Goal: Complete application form

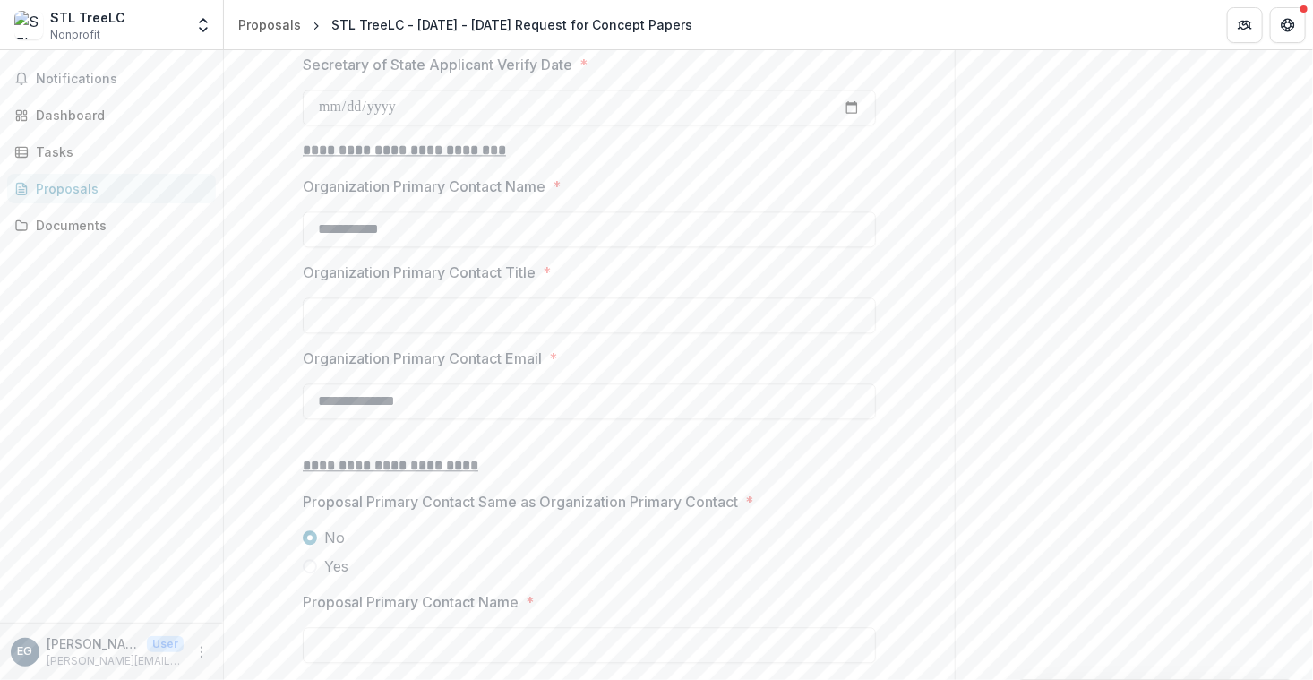
scroll to position [1816, 0]
click at [333, 330] on input "Organization Primary Contact Title *" at bounding box center [589, 313] width 573 height 36
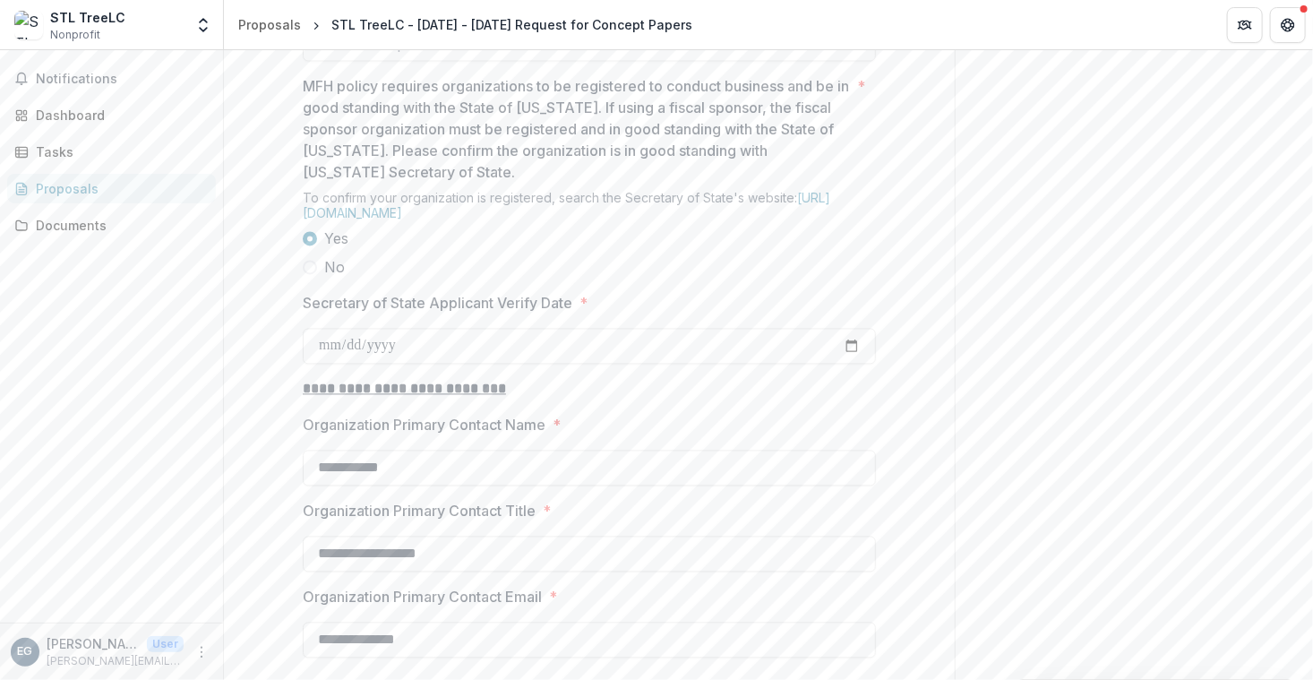
scroll to position [1576, 0]
type input "**********"
click at [632, 55] on div at bounding box center [573, 42] width 507 height 25
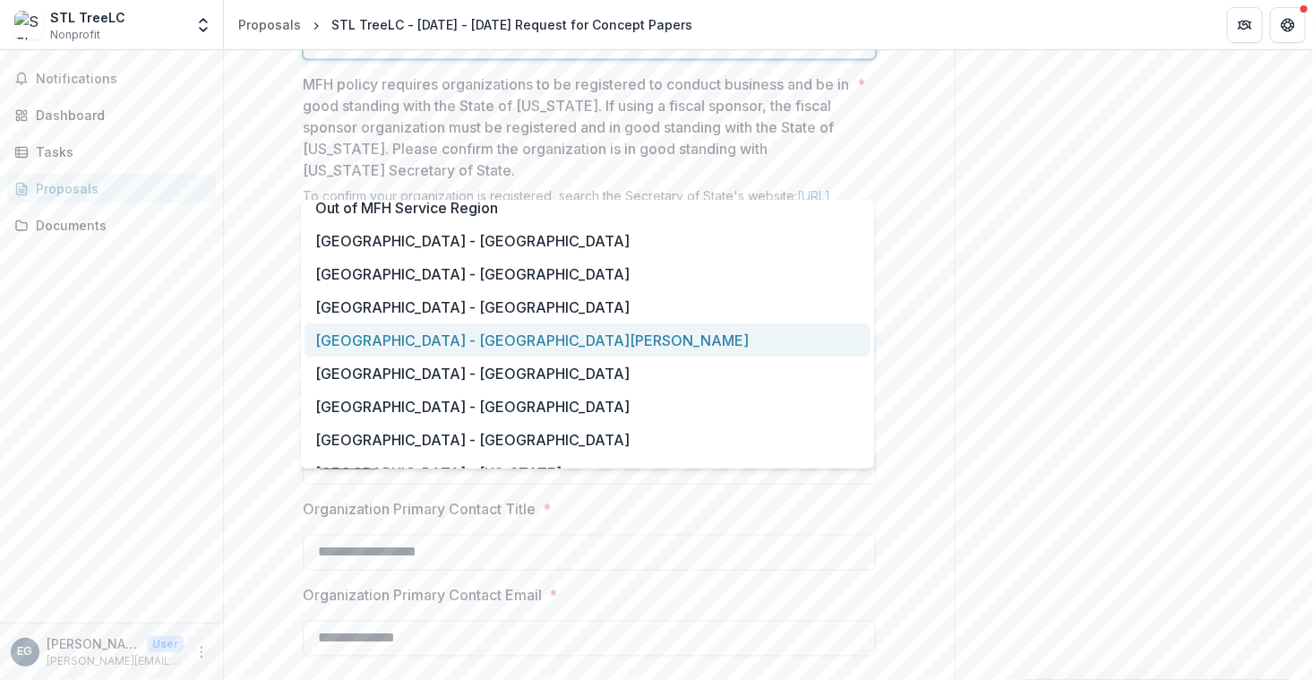
scroll to position [1206, 0]
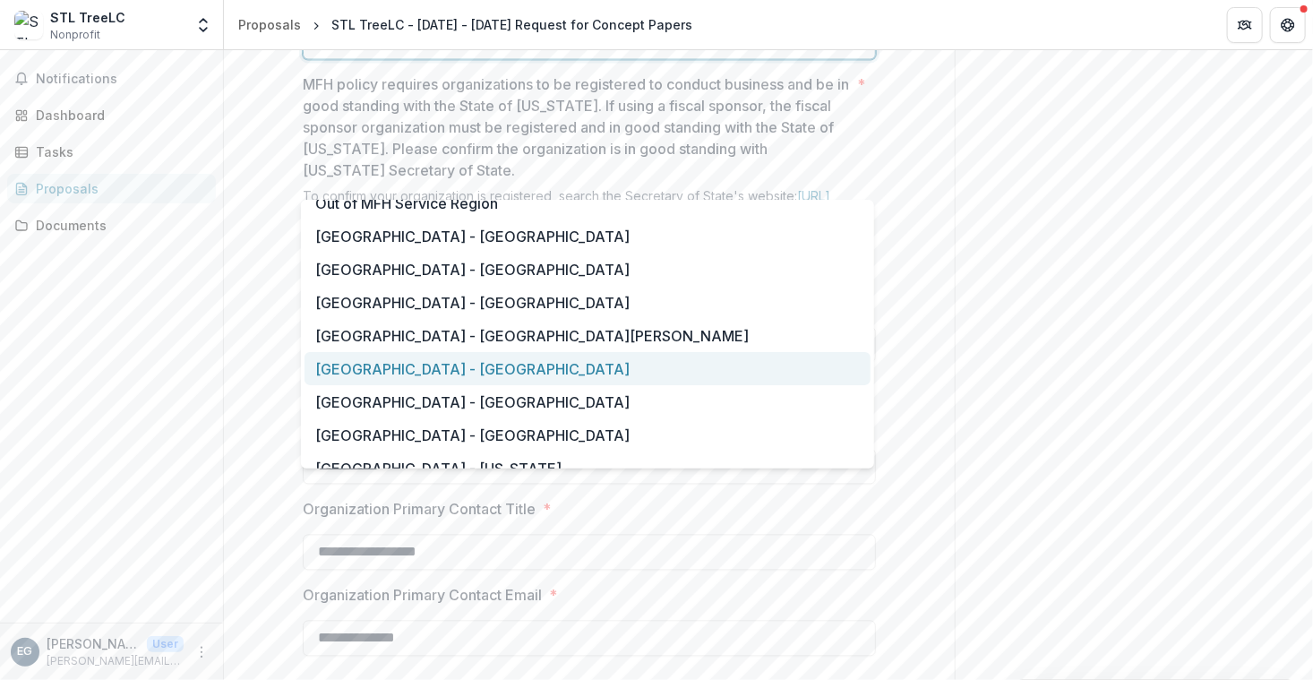
click at [649, 368] on div "[GEOGRAPHIC_DATA] - [GEOGRAPHIC_DATA]" at bounding box center [587, 368] width 566 height 33
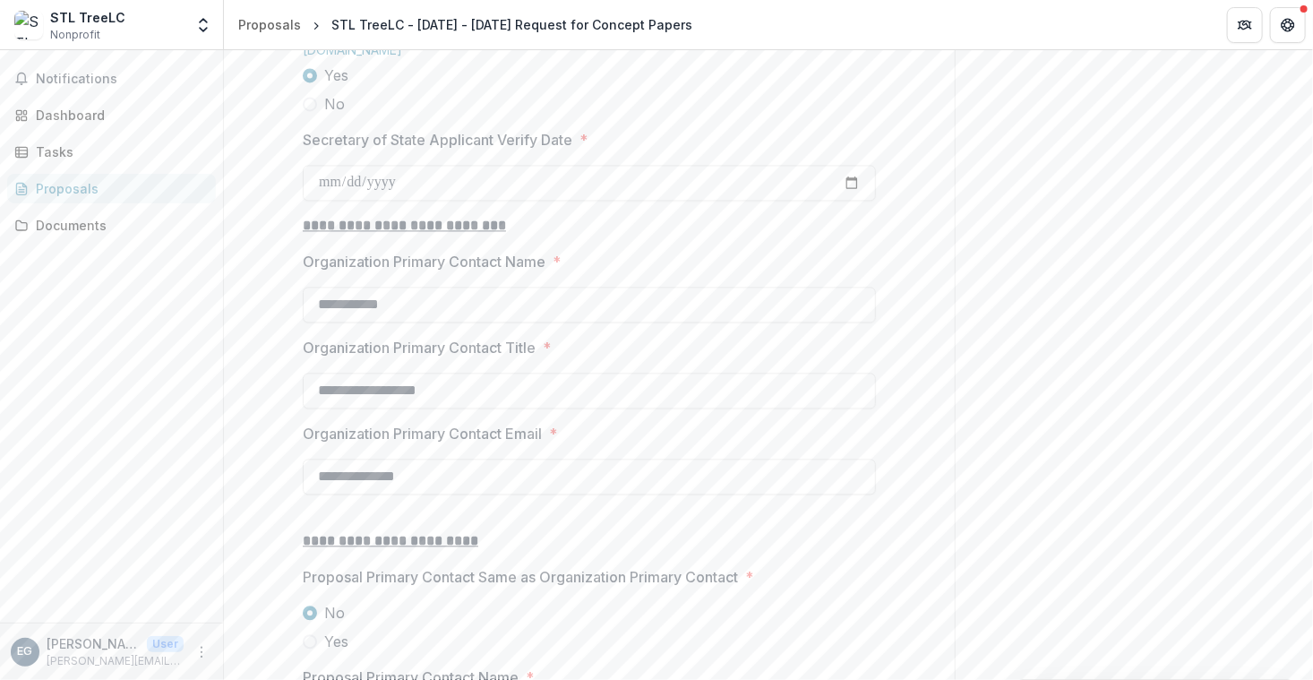
scroll to position [1741, 0]
click at [475, 55] on link "[URL][DOMAIN_NAME]" at bounding box center [566, 39] width 527 height 30
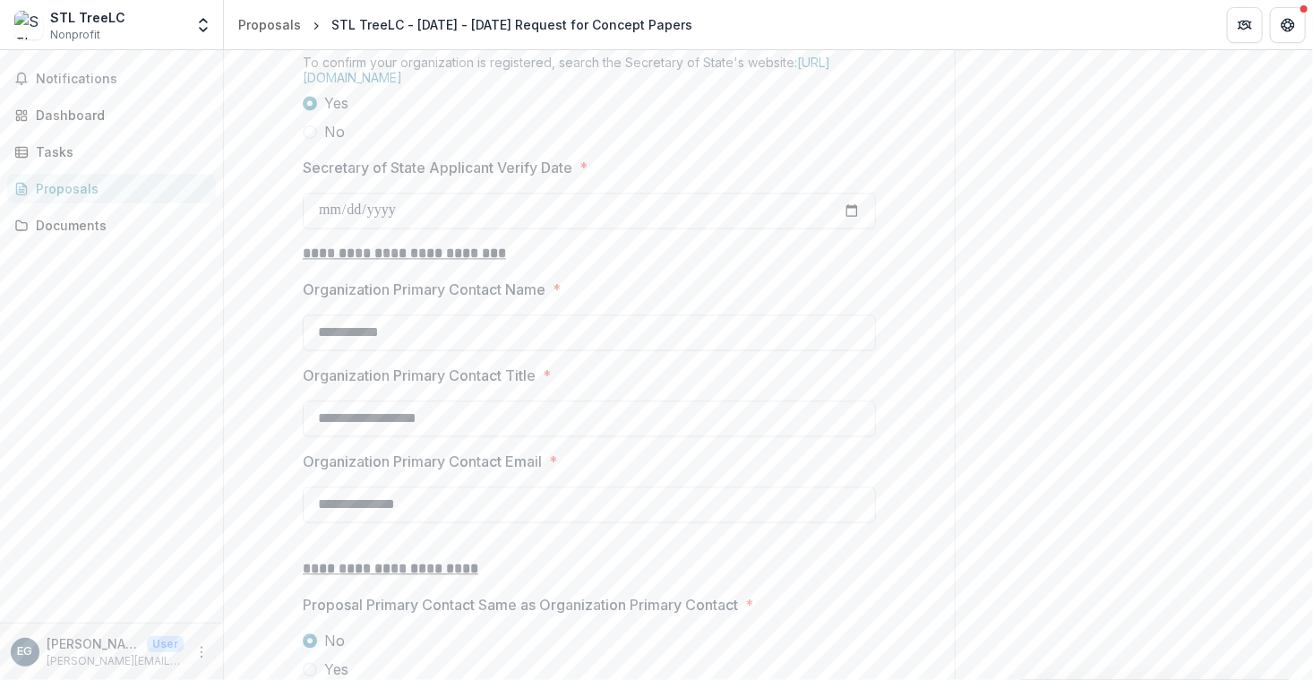
scroll to position [1698, 0]
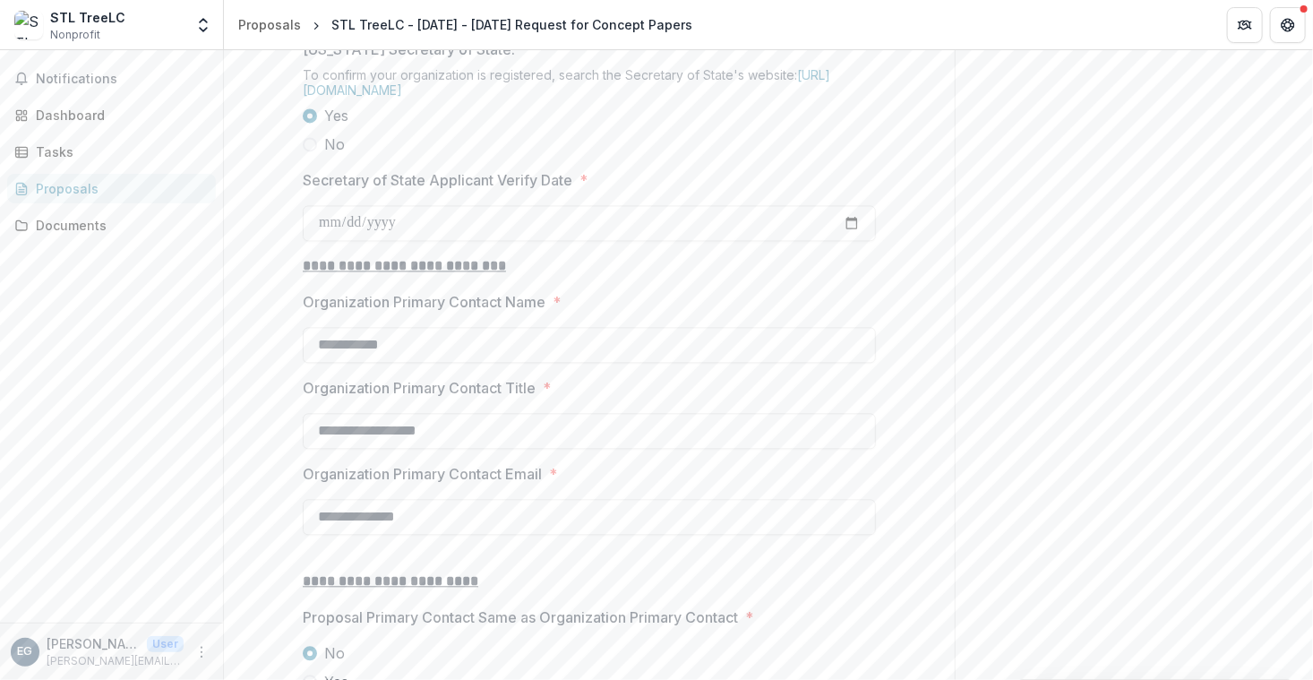
click at [853, 241] on input "Secretary of State Applicant Verify Date *" at bounding box center [589, 223] width 573 height 36
type input "**********"
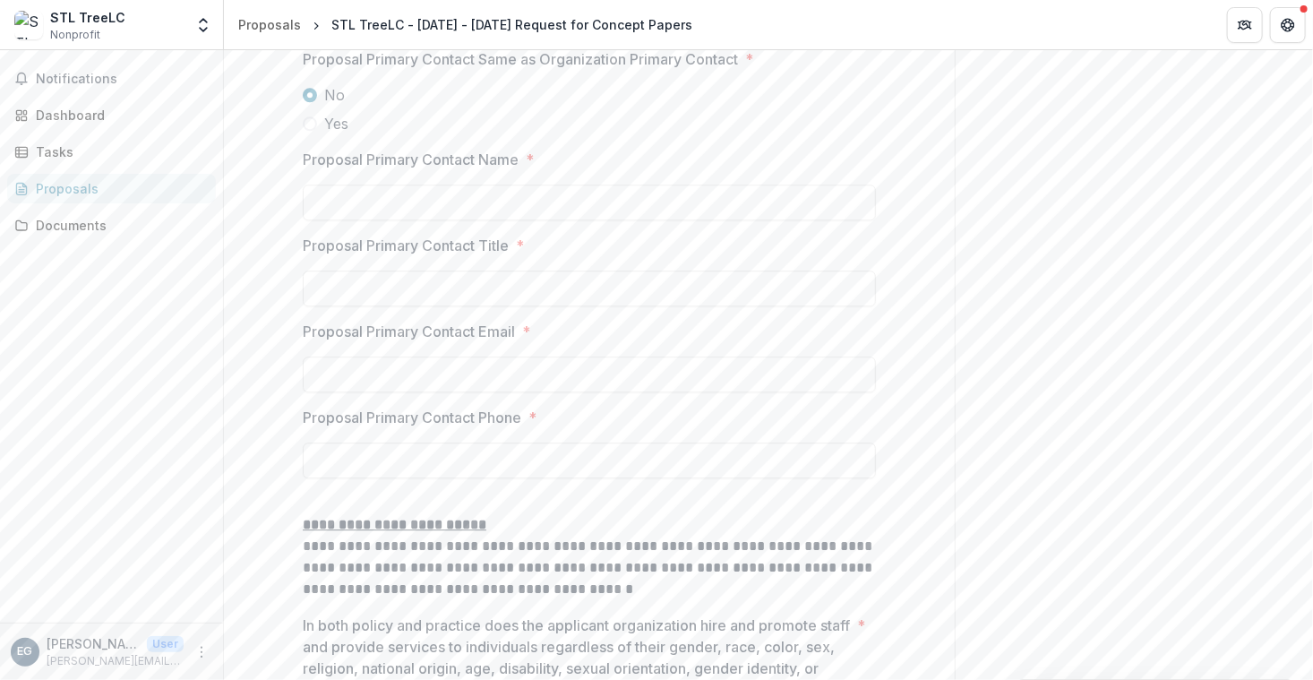
scroll to position [2272, 0]
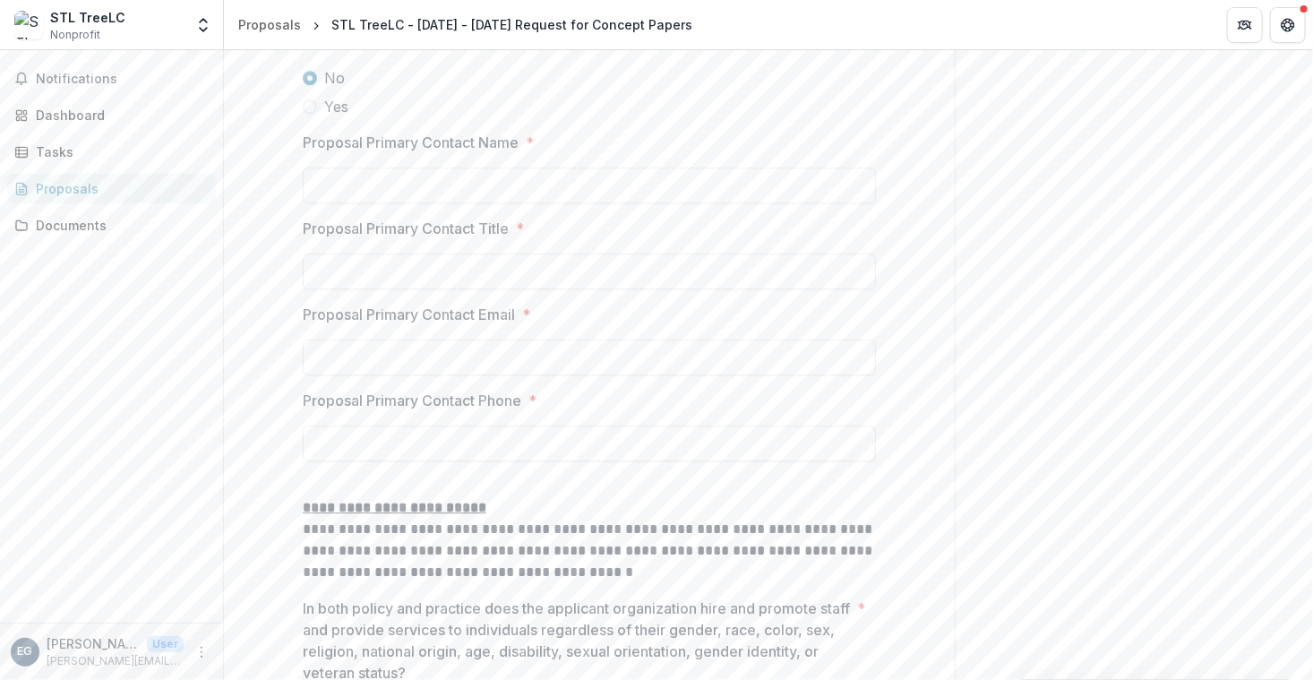
click at [311, 114] on span at bounding box center [310, 106] width 14 height 14
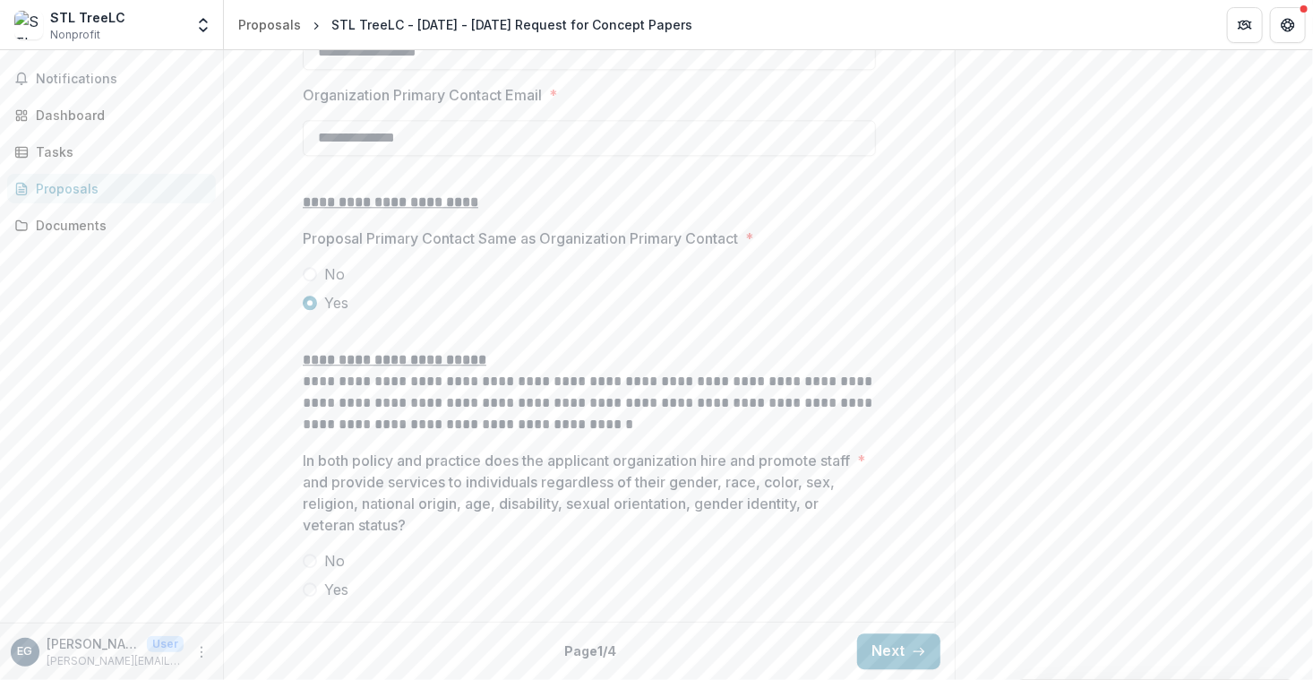
scroll to position [2207, 0]
click at [312, 561] on span at bounding box center [310, 560] width 14 height 14
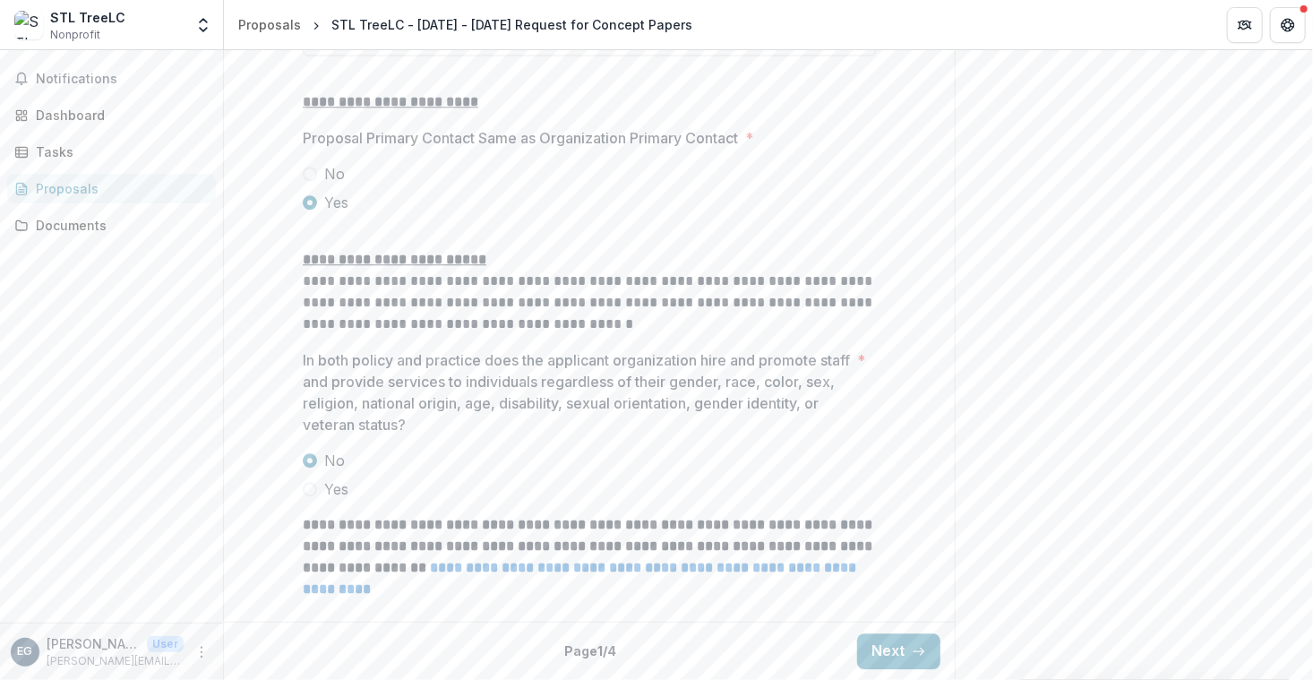
click at [303, 500] on label "Yes" at bounding box center [589, 488] width 573 height 21
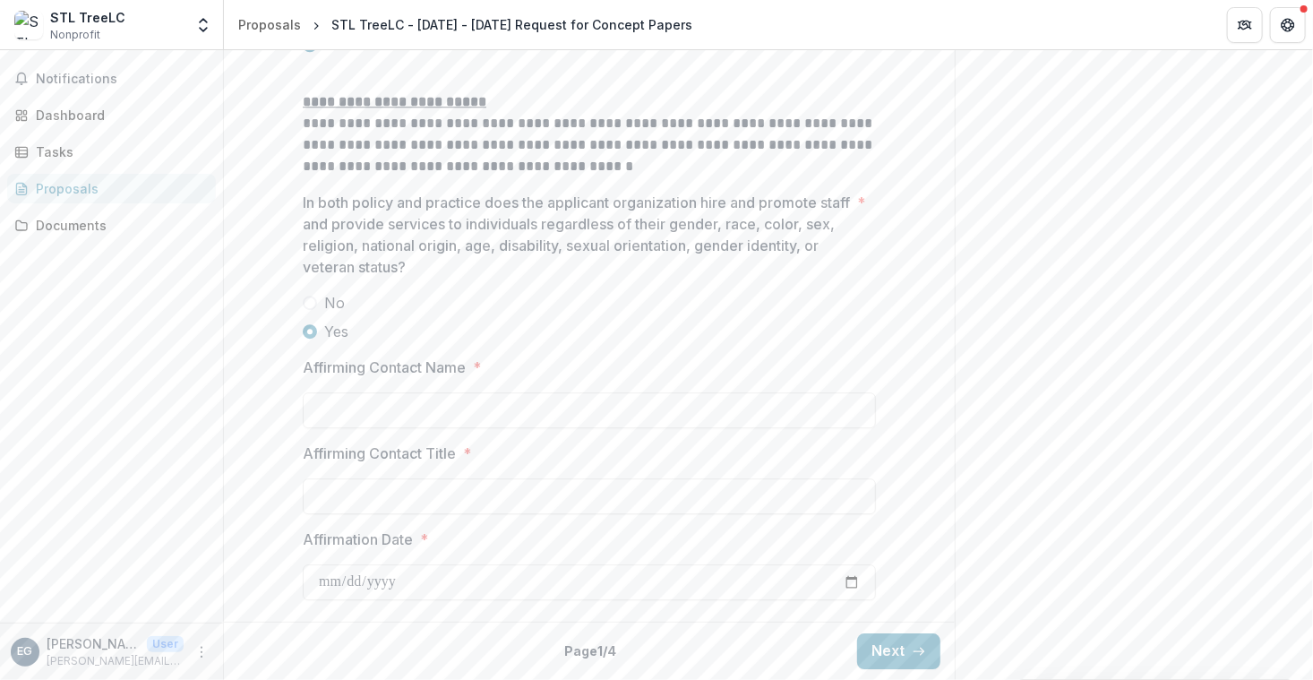
scroll to position [2464, 0]
click at [324, 415] on input "Affirming Contact Name *" at bounding box center [589, 410] width 573 height 36
type input "**********"
click at [396, 495] on input "Affirming Contact Title *" at bounding box center [589, 496] width 573 height 36
type input "**********"
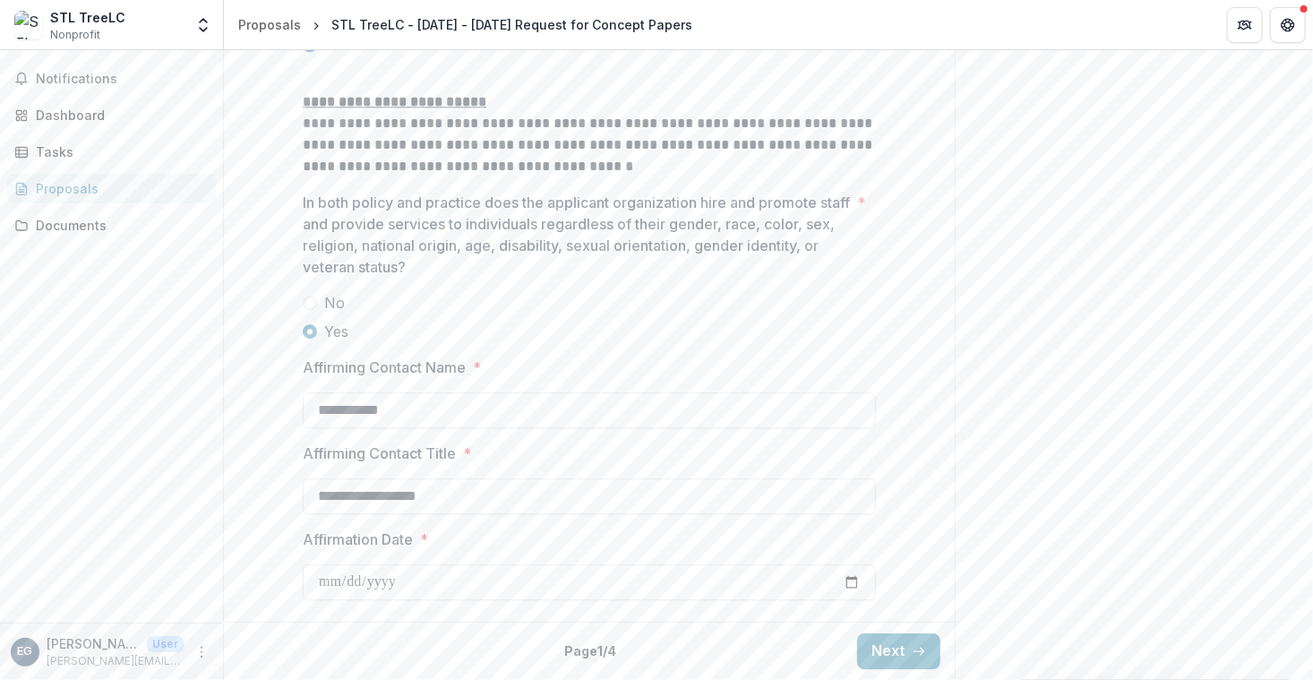
click at [361, 584] on input "Affirmation Date *" at bounding box center [589, 582] width 573 height 36
click at [851, 585] on input "Affirmation Date *" at bounding box center [589, 582] width 573 height 36
type input "**********"
click at [884, 651] on button "Next" at bounding box center [898, 651] width 83 height 36
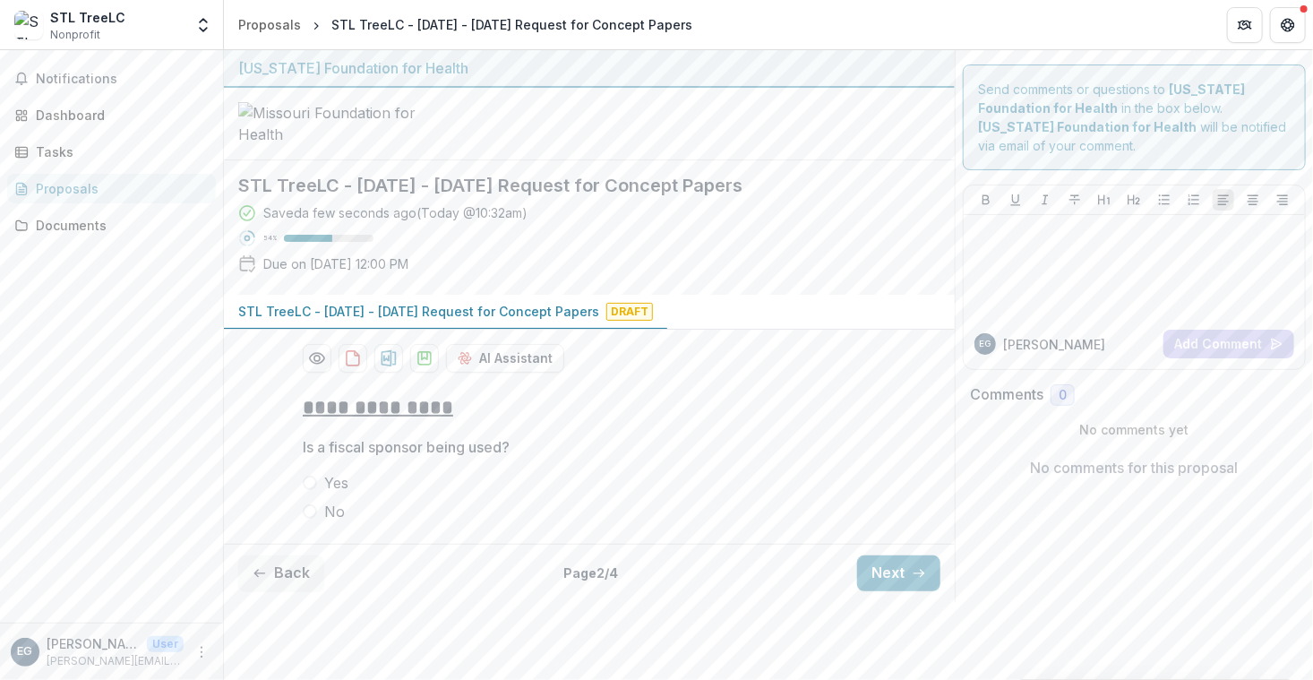
scroll to position [55, 0]
click at [309, 518] on span at bounding box center [310, 511] width 14 height 14
click at [887, 591] on button "Next" at bounding box center [898, 573] width 83 height 36
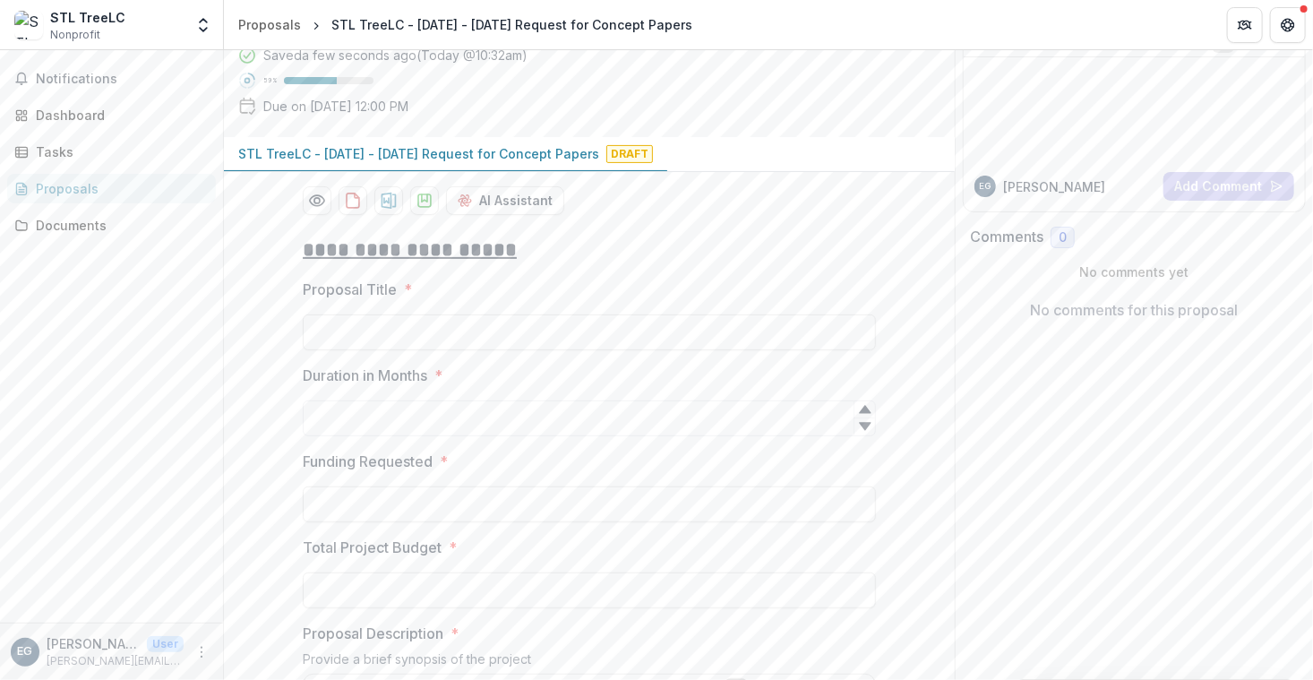
scroll to position [151, 0]
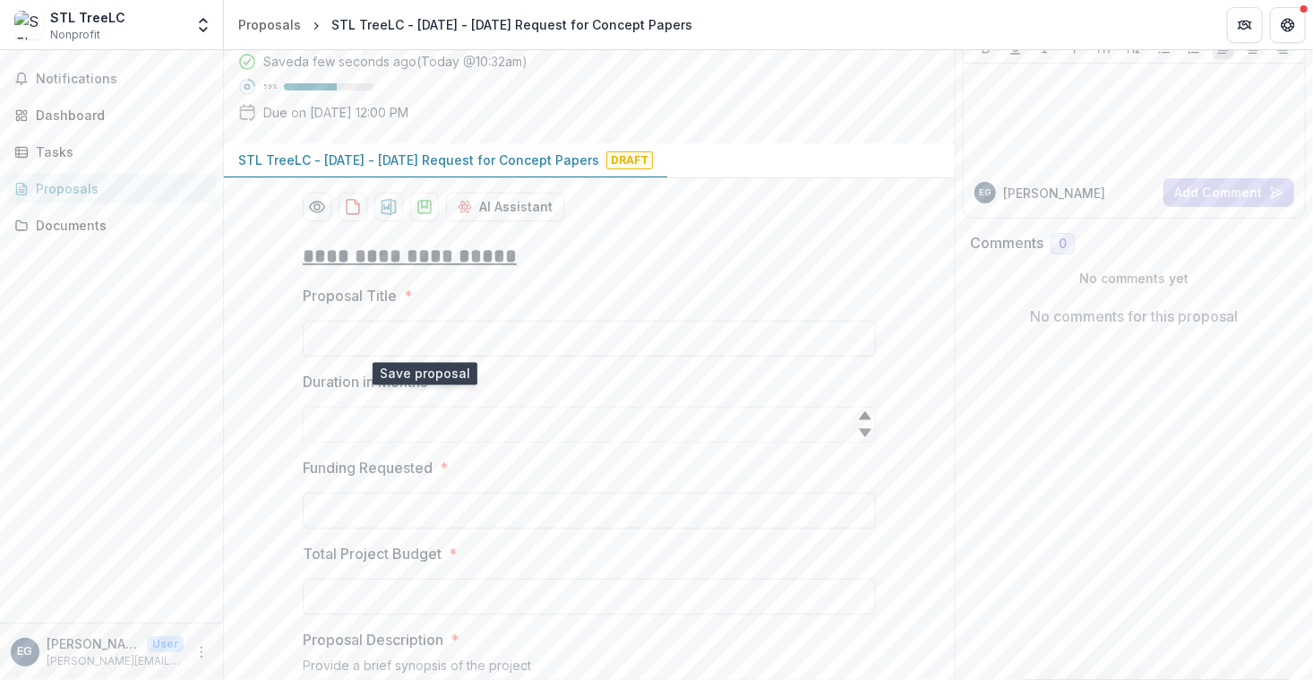
click at [418, 213] on icon "download-proposal" at bounding box center [424, 207] width 13 height 13
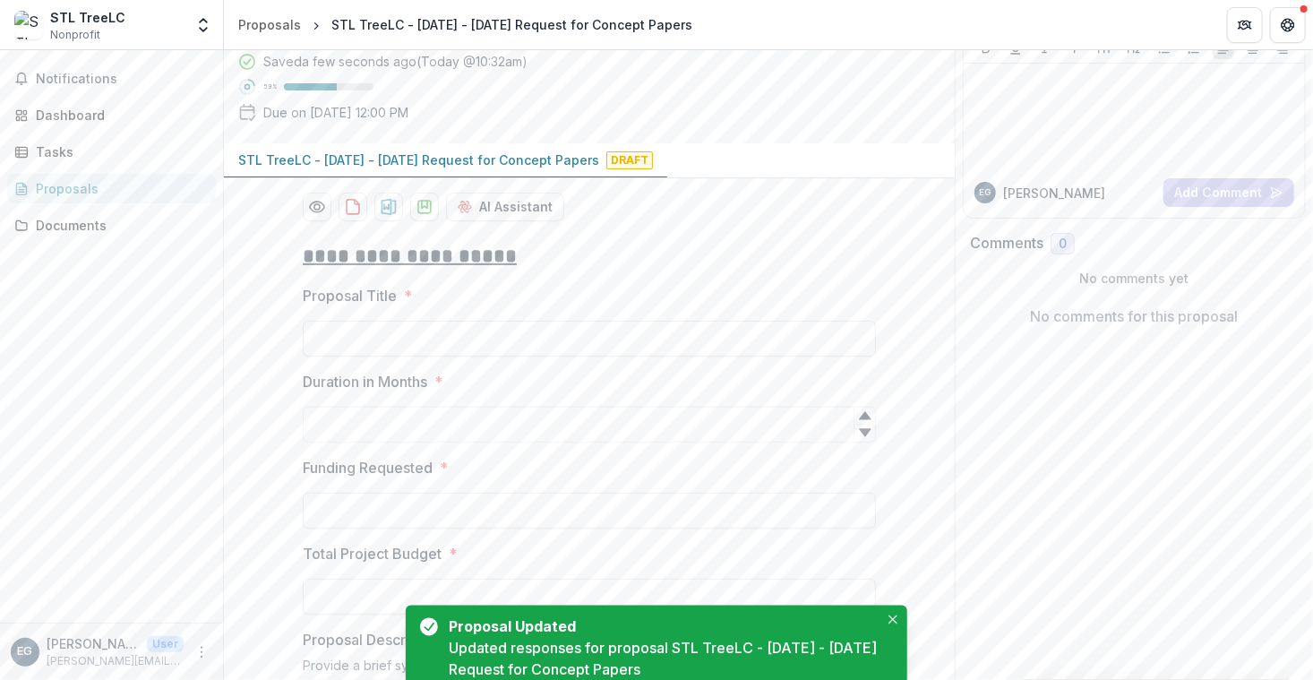
click at [422, 208] on polygon "download-proposal" at bounding box center [424, 204] width 5 height 7
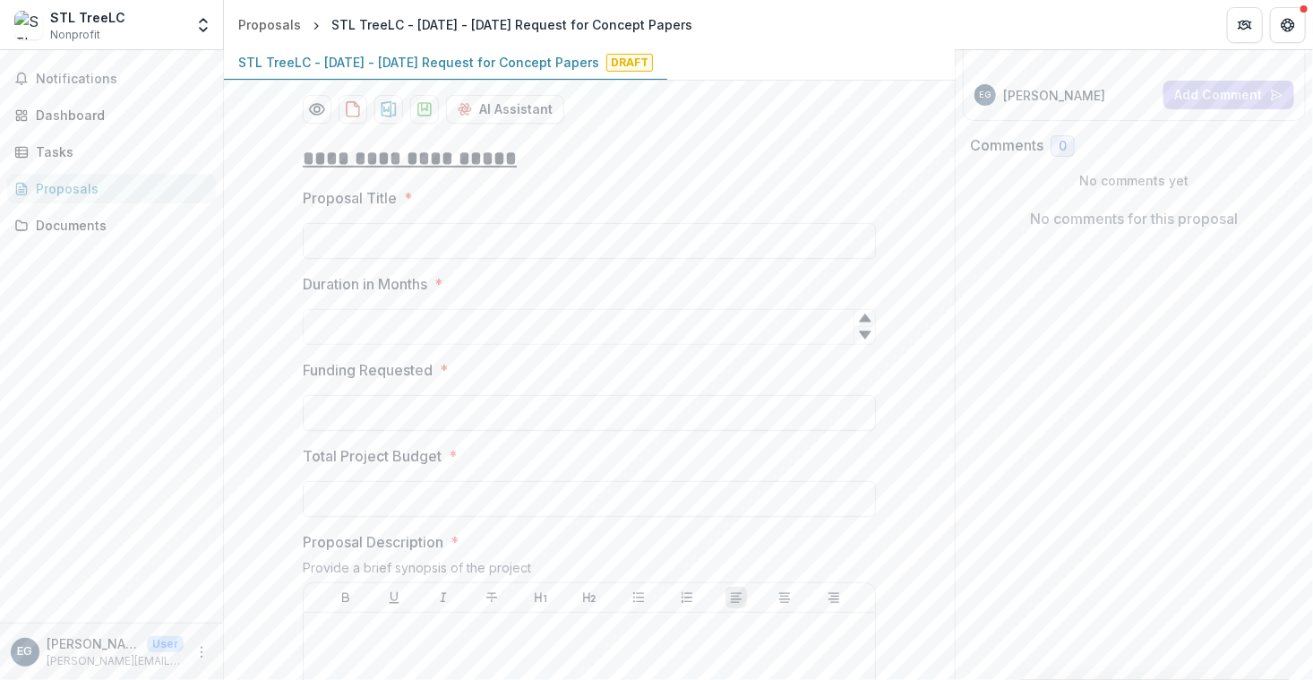
scroll to position [250, 0]
click at [716, 344] on input "Duration in Months *" at bounding box center [589, 326] width 573 height 36
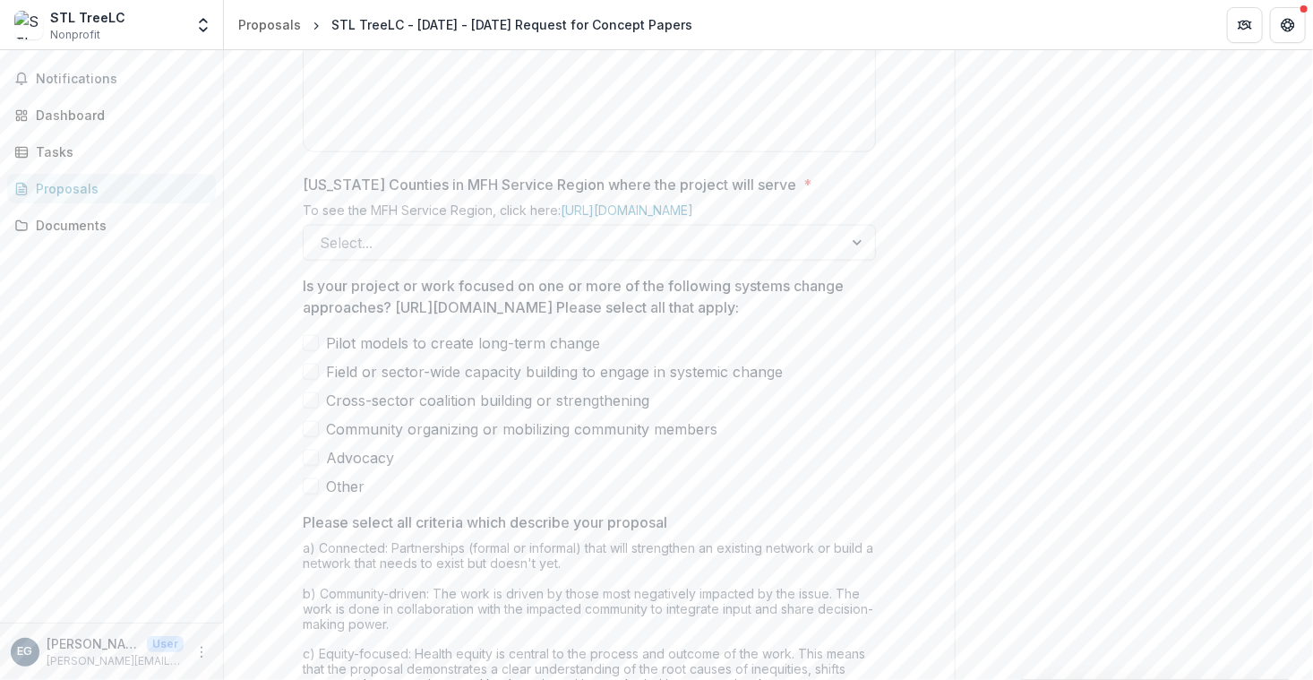
scroll to position [1042, 0]
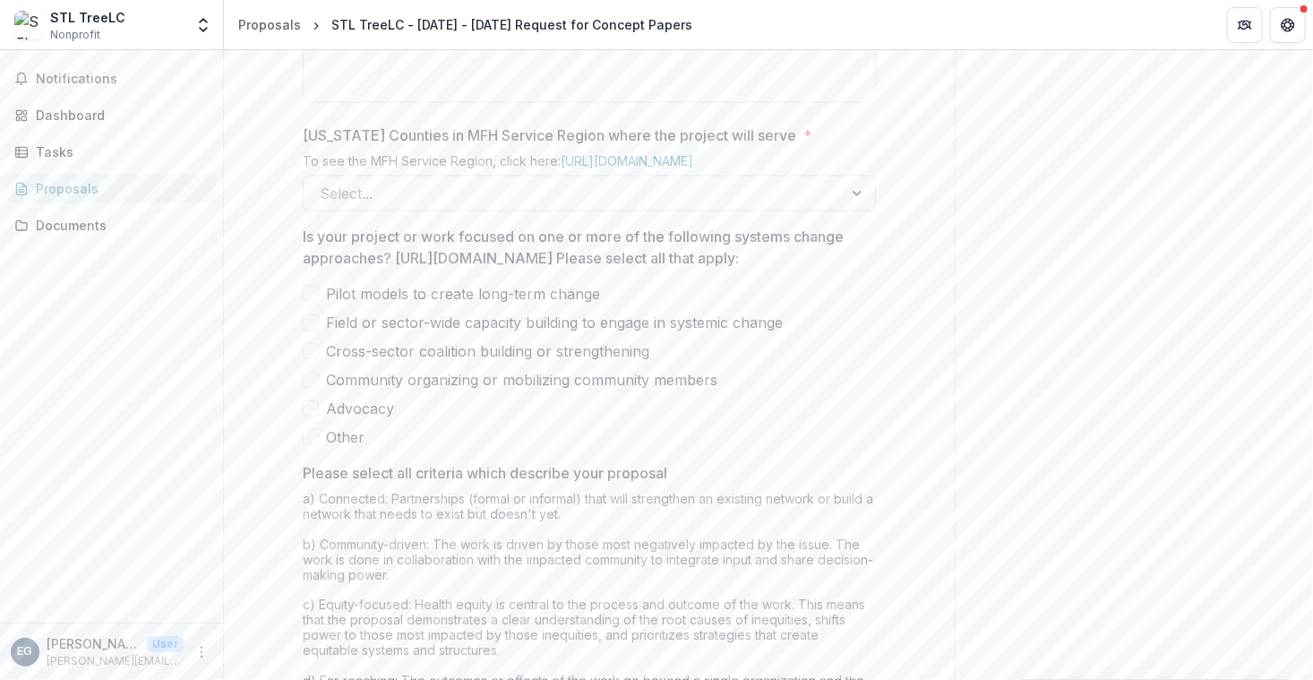
type input "**"
click at [846, 210] on div at bounding box center [859, 193] width 32 height 34
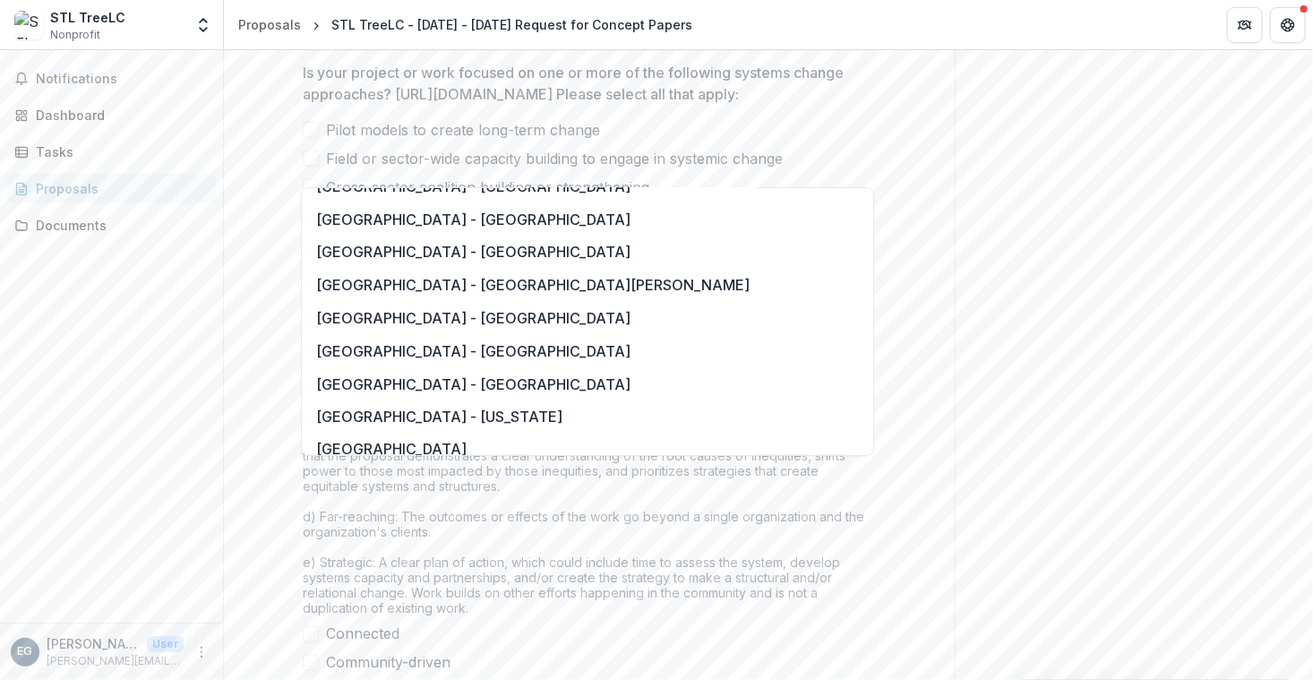
scroll to position [1337, 0]
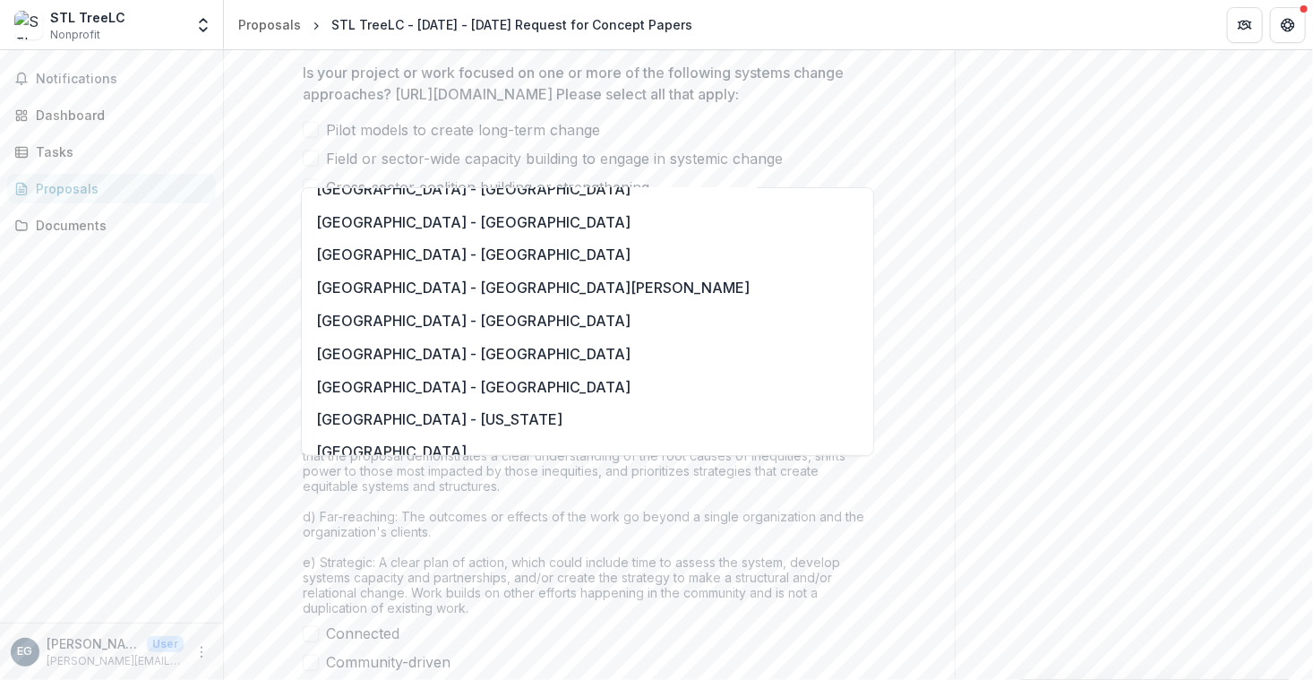
click at [595, 324] on div "[GEOGRAPHIC_DATA] - [GEOGRAPHIC_DATA]" at bounding box center [587, 320] width 564 height 33
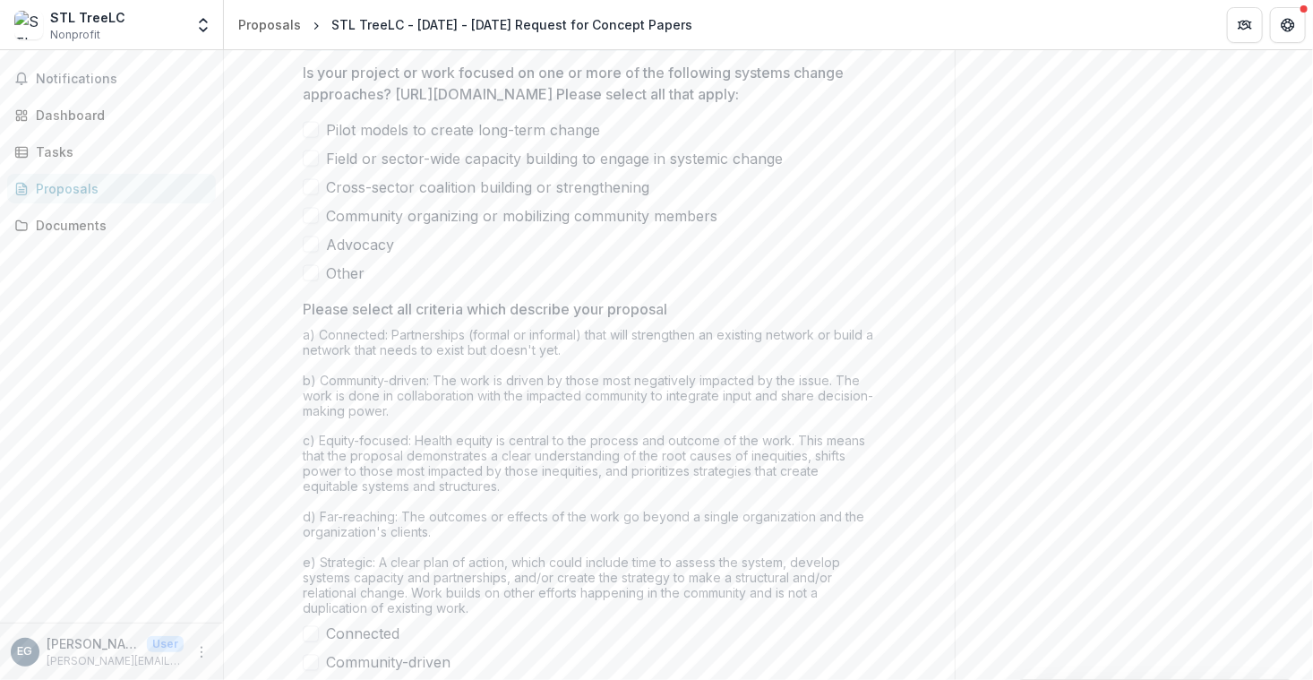
click at [318, 141] on label "Pilot models to create long-term change" at bounding box center [589, 129] width 573 height 21
click at [312, 167] on span at bounding box center [311, 158] width 16 height 16
click at [306, 284] on div "Pilot models to create long-term change Field or sector-wide capacity building …" at bounding box center [589, 201] width 573 height 165
click at [311, 195] on span at bounding box center [311, 187] width 16 height 16
click at [309, 224] on span at bounding box center [311, 216] width 16 height 16
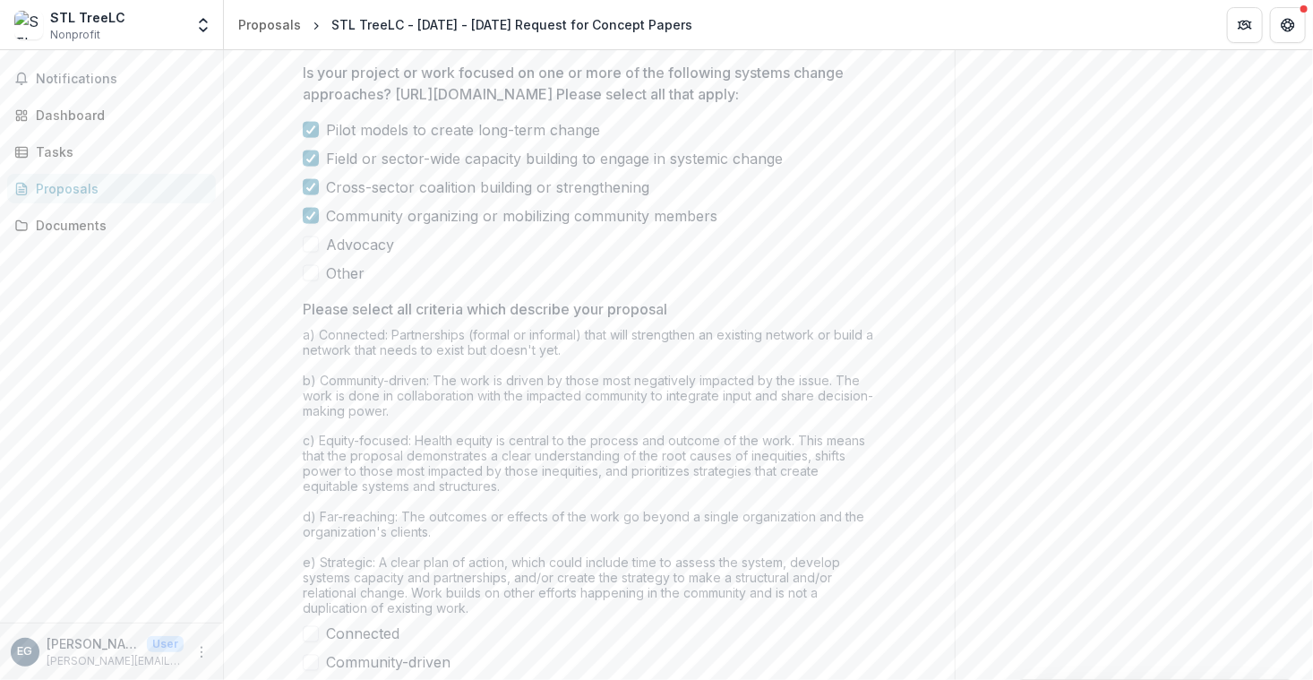
click at [314, 252] on span at bounding box center [311, 244] width 16 height 16
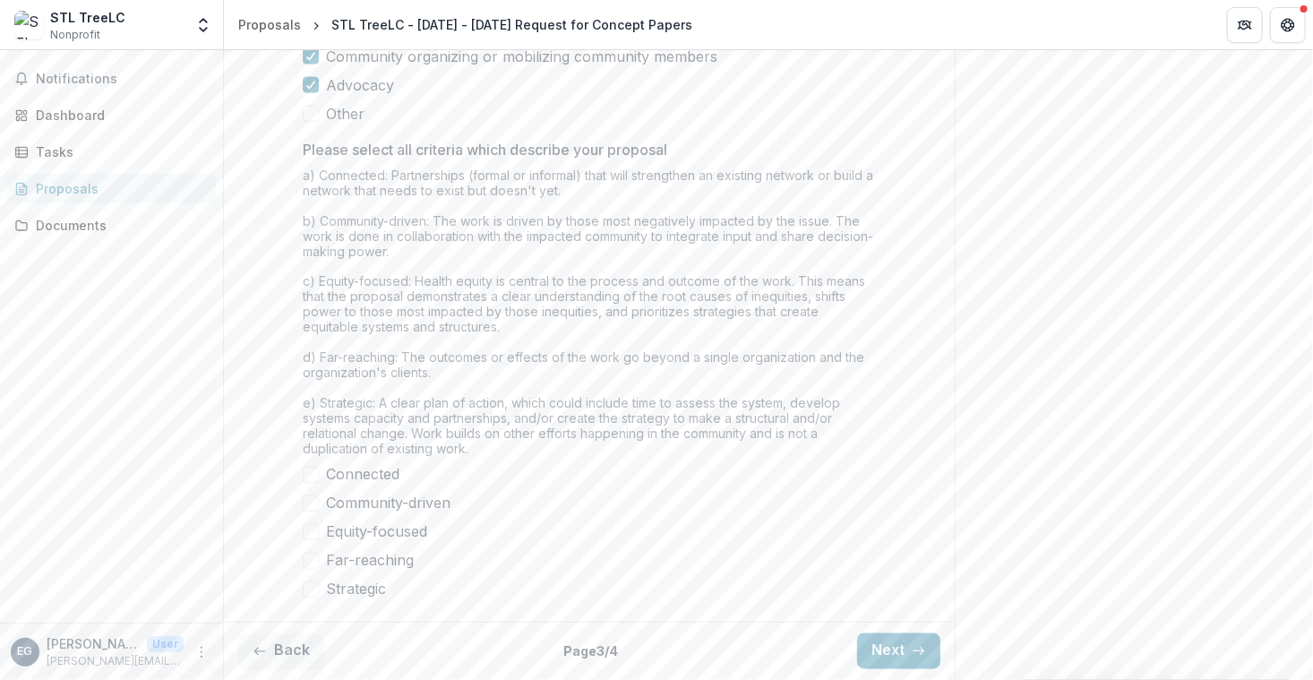
scroll to position [1515, 0]
click at [307, 477] on span at bounding box center [311, 474] width 16 height 16
click at [309, 507] on span at bounding box center [311, 503] width 16 height 16
click at [309, 533] on span at bounding box center [311, 532] width 16 height 16
click at [309, 573] on div "Connected Community-driven Equity-focused Far-reaching Strategic" at bounding box center [589, 532] width 573 height 136
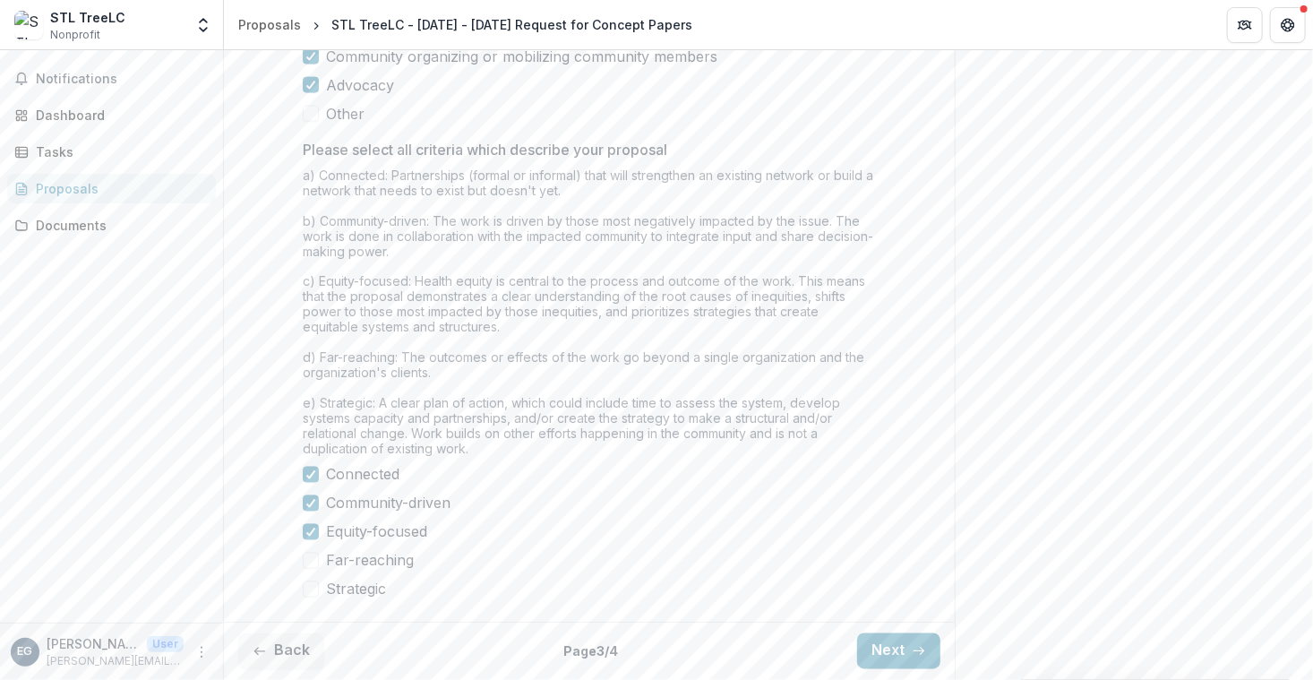
click at [308, 563] on span at bounding box center [311, 560] width 16 height 16
click at [305, 591] on span at bounding box center [311, 589] width 16 height 16
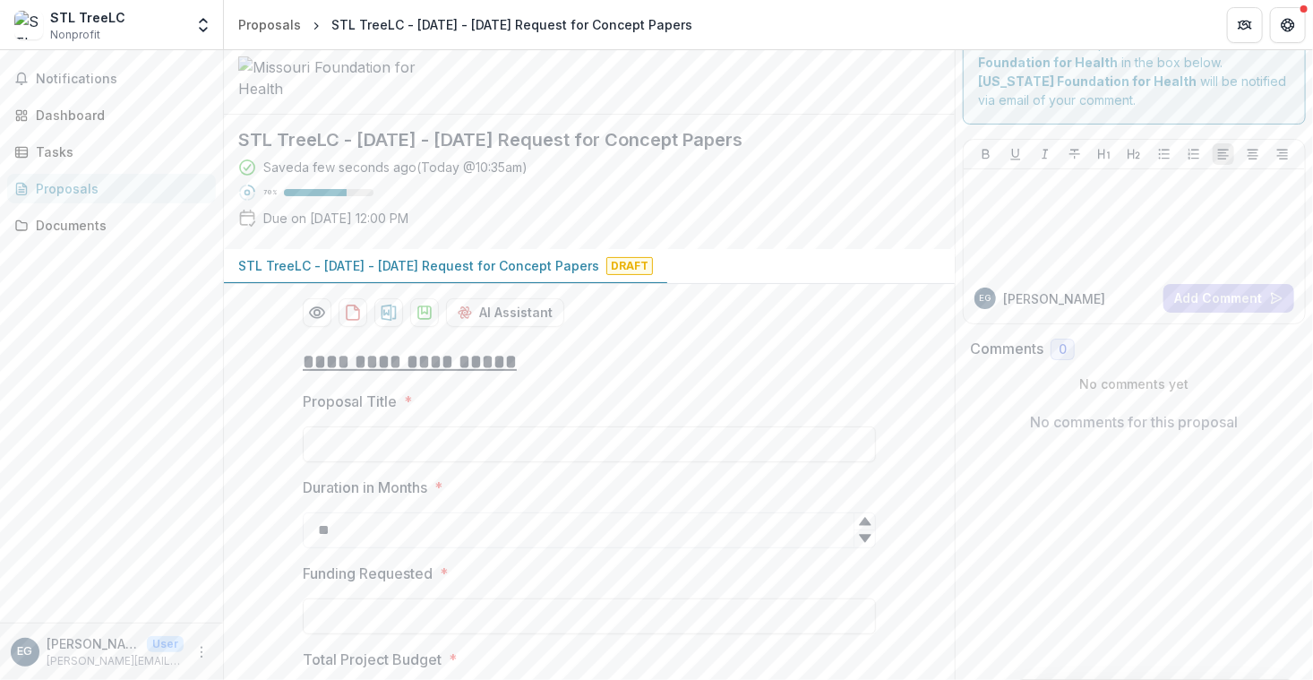
scroll to position [0, 0]
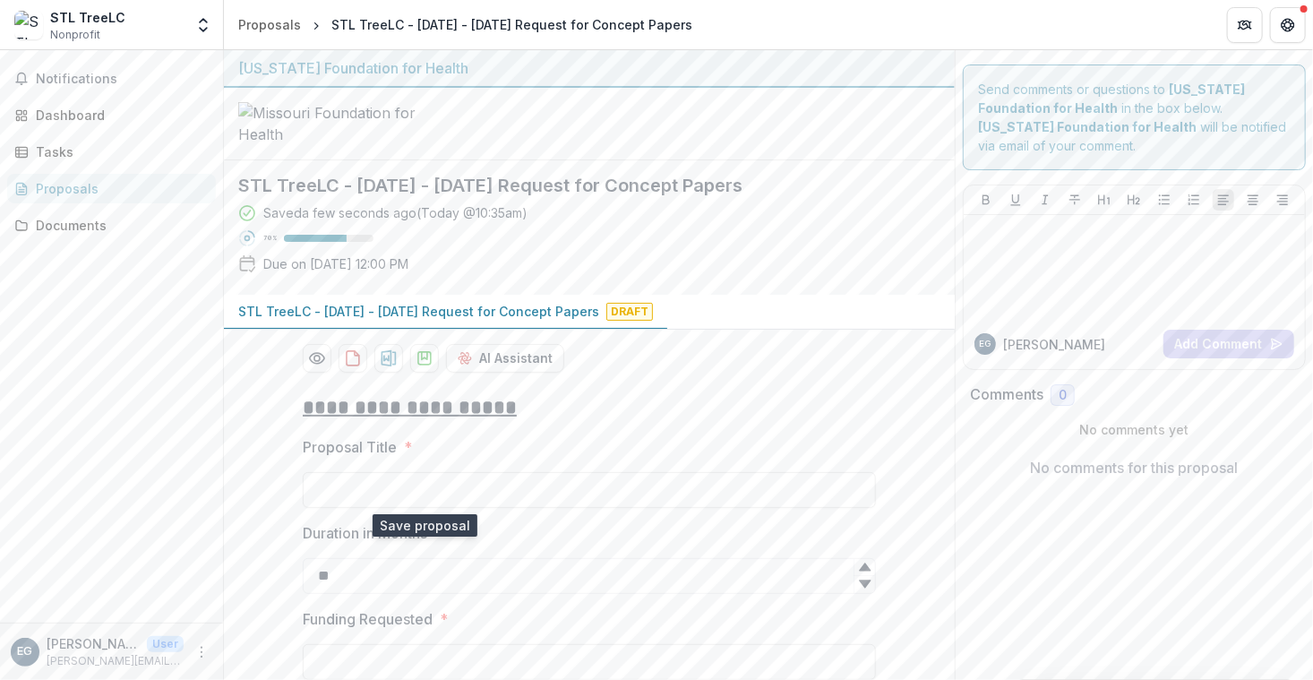
click at [421, 367] on icon "download-proposal" at bounding box center [424, 358] width 18 height 18
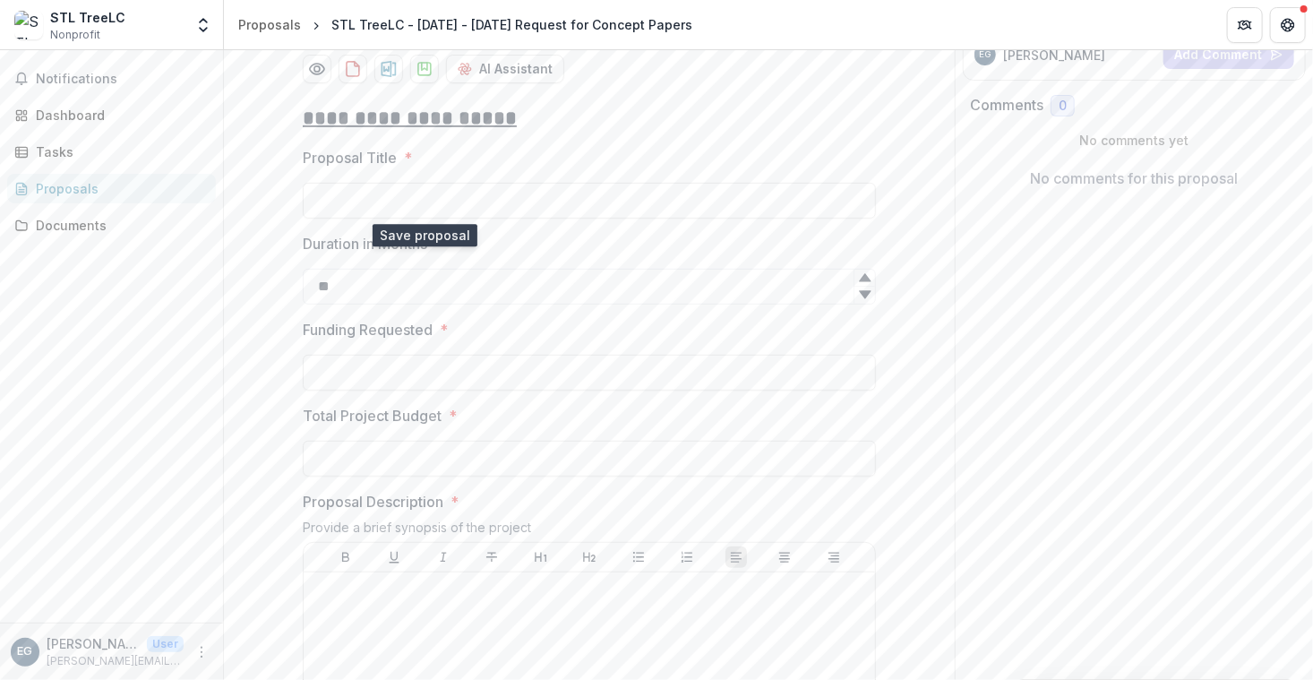
scroll to position [291, 0]
click at [343, 217] on input "Proposal Title *" at bounding box center [589, 199] width 573 height 36
paste input "**********"
click at [311, 217] on input "**********" at bounding box center [589, 199] width 573 height 36
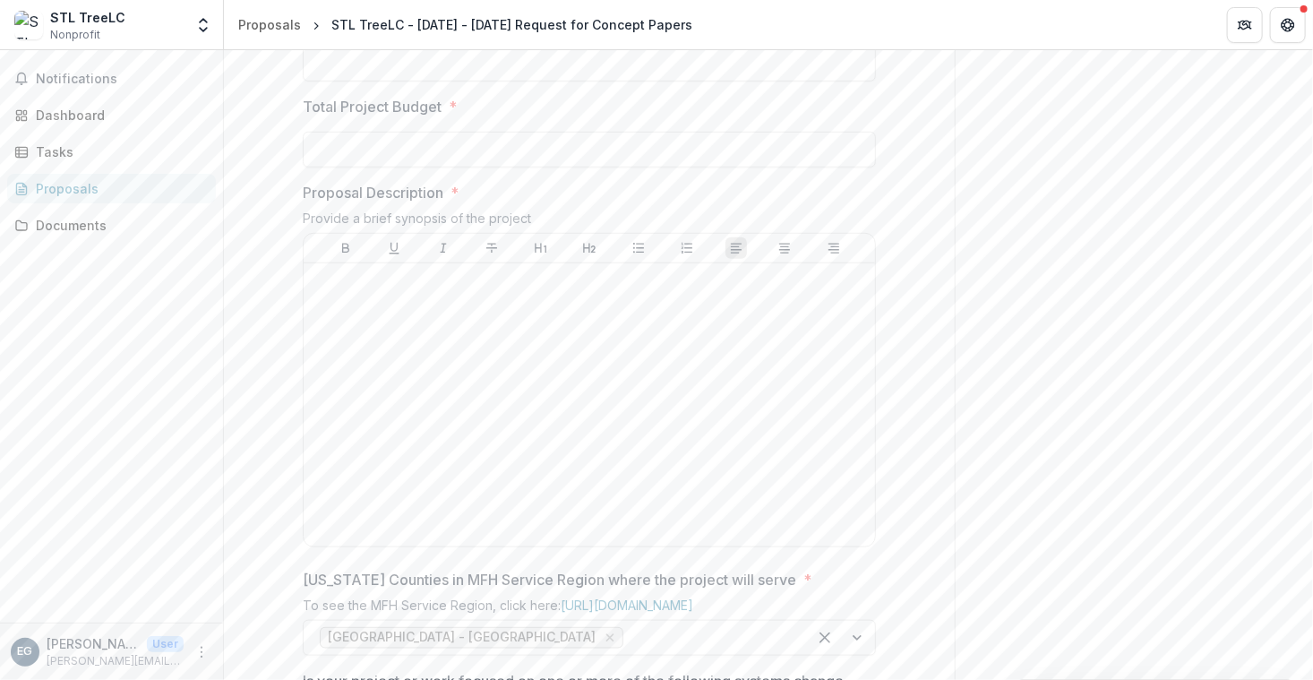
scroll to position [606, 0]
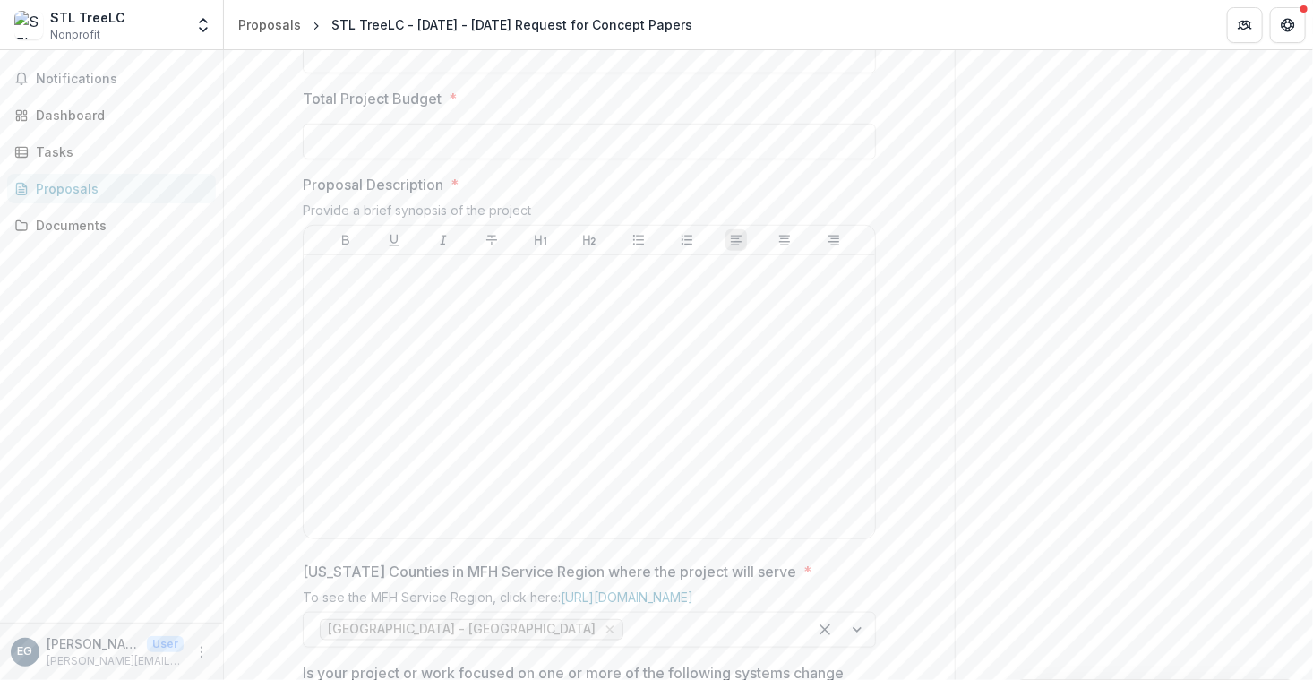
type input "**********"
click at [331, 73] on input "Funding Requested *" at bounding box center [589, 56] width 573 height 36
click at [326, 73] on input "Funding Requested *" at bounding box center [589, 56] width 573 height 36
click at [323, 73] on input "Funding Requested *" at bounding box center [589, 56] width 573 height 36
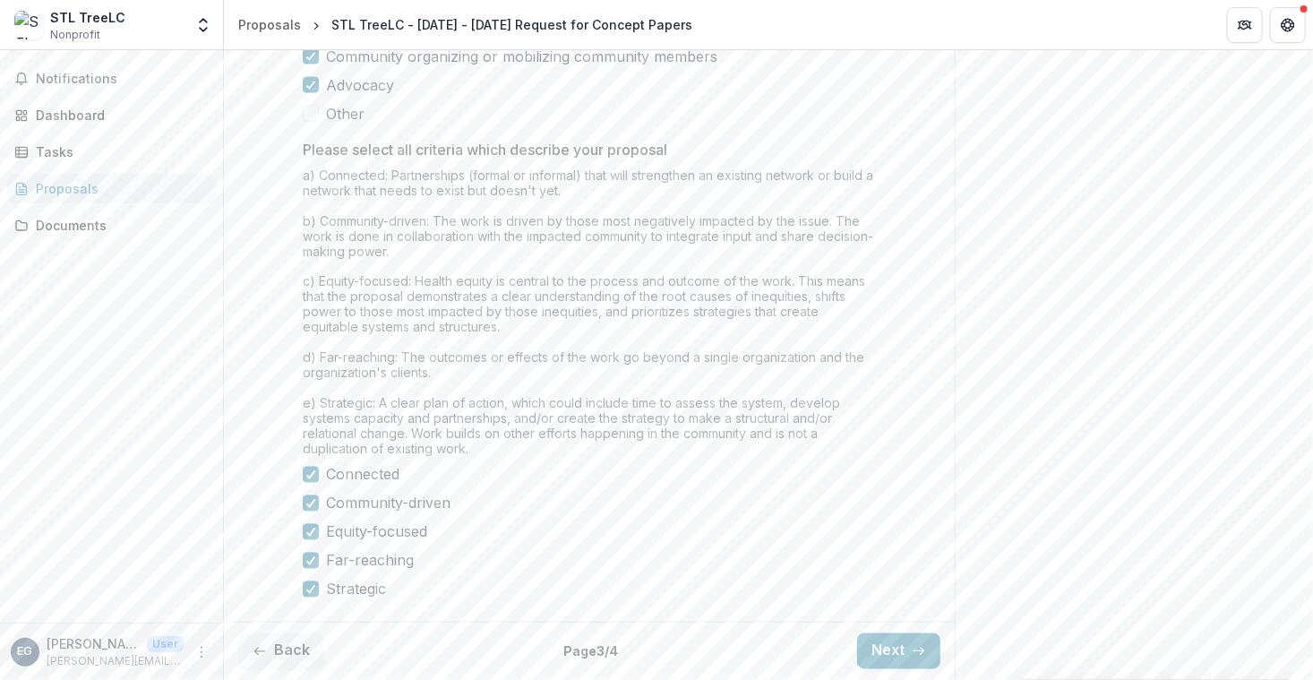
scroll to position [1515, 0]
type input "**"
drag, startPoint x: 301, startPoint y: 181, endPoint x: 669, endPoint y: 450, distance: 456.1
click at [669, 450] on div "a) Connected: Partnerships (formal or informal) that will strengthen an existin…" at bounding box center [589, 315] width 573 height 296
copy div "a) Connected: Partnerships (formal or informal) that will strengthen an existin…"
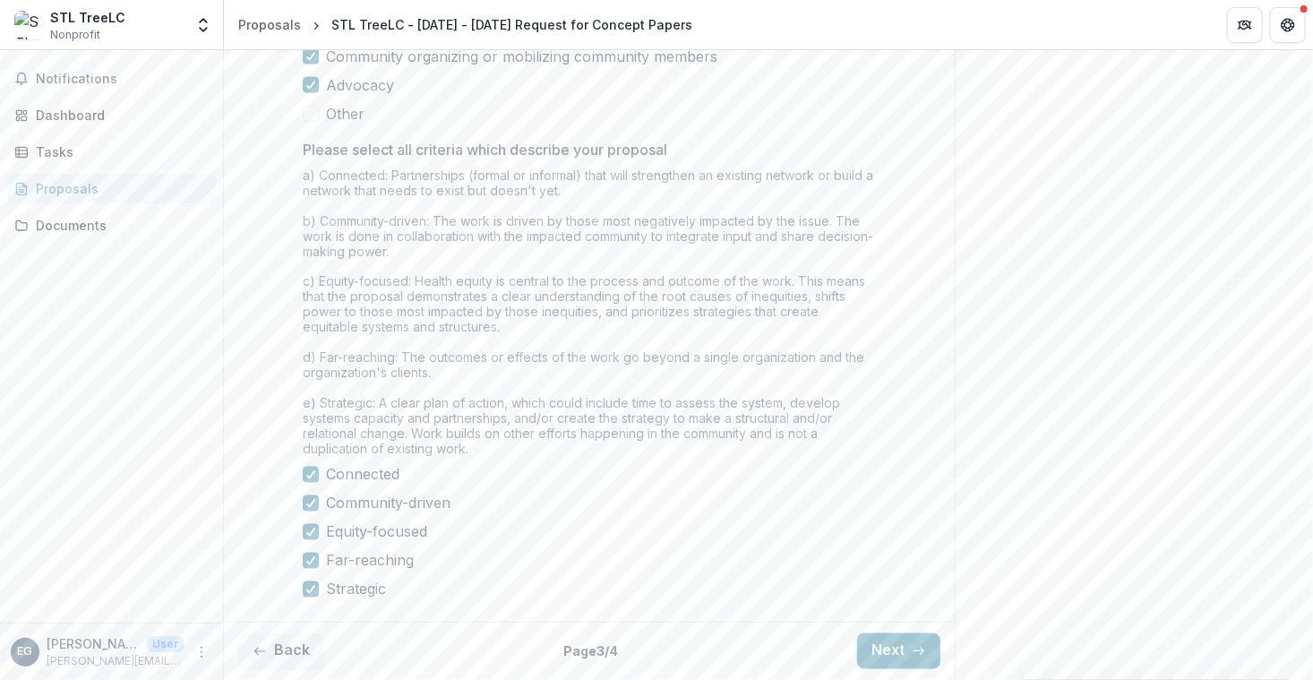
click at [886, 658] on button "Next" at bounding box center [898, 651] width 83 height 36
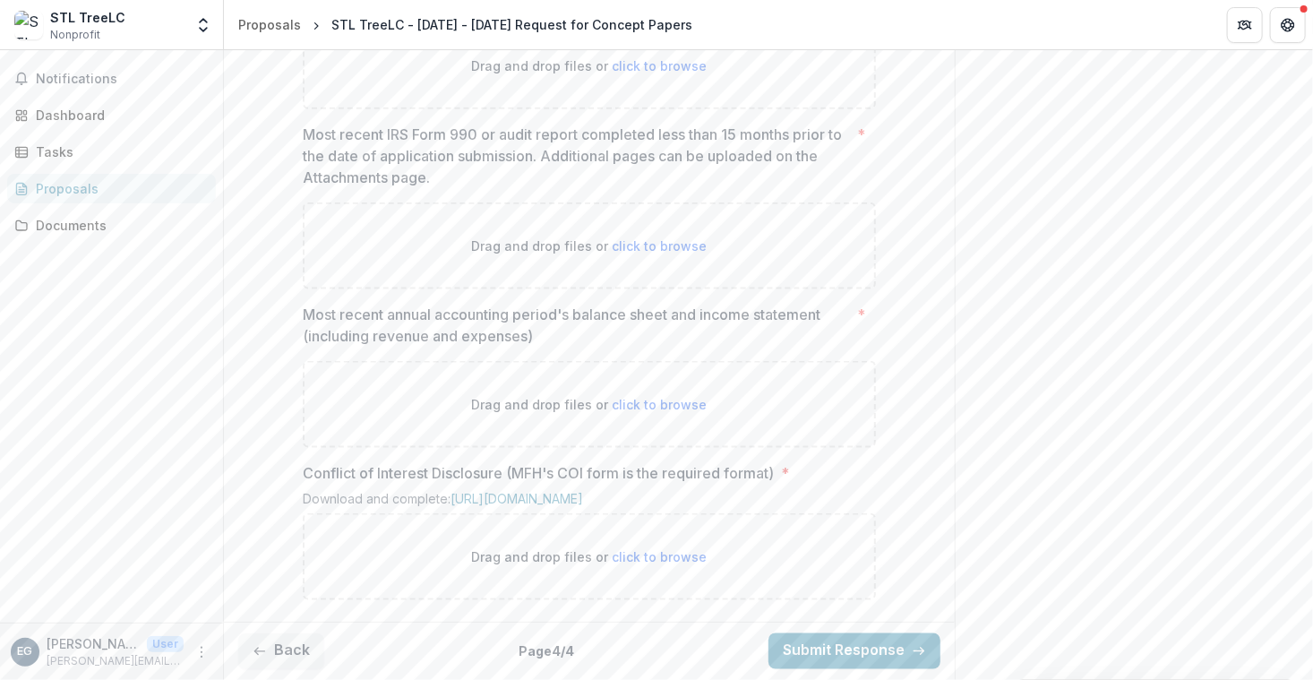
scroll to position [0, 0]
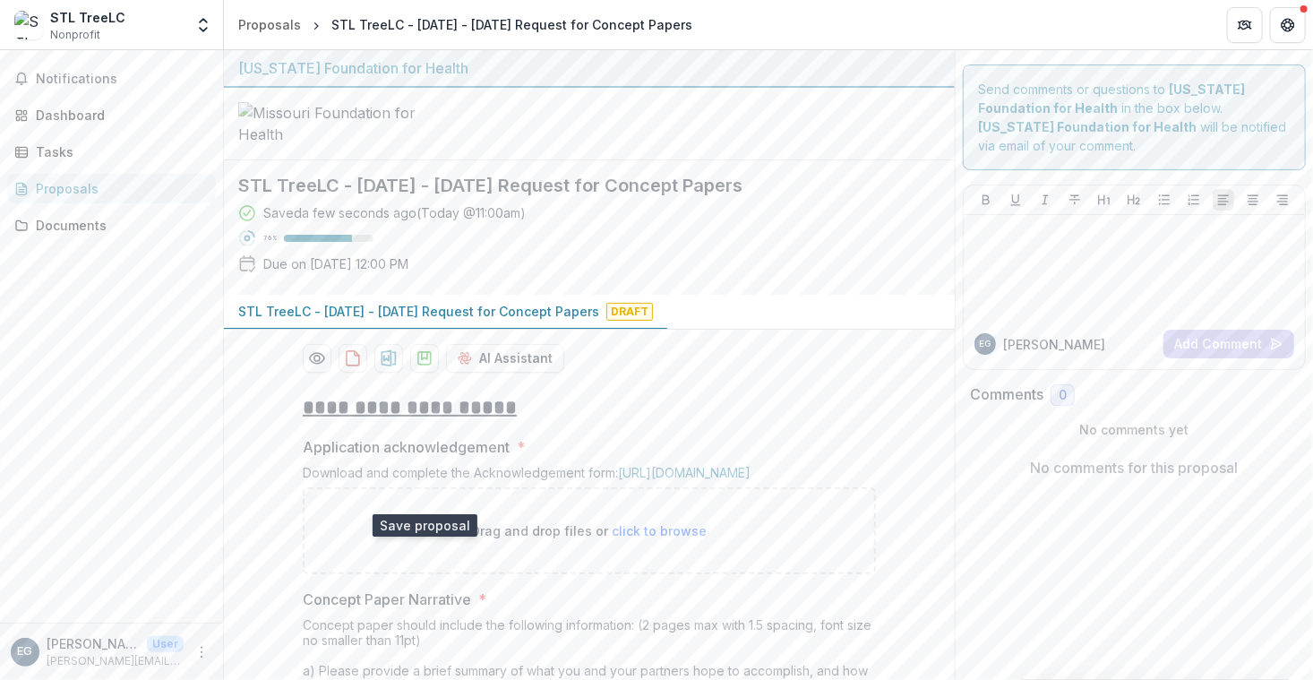
click at [422, 359] on polygon "download-proposal" at bounding box center [424, 355] width 5 height 7
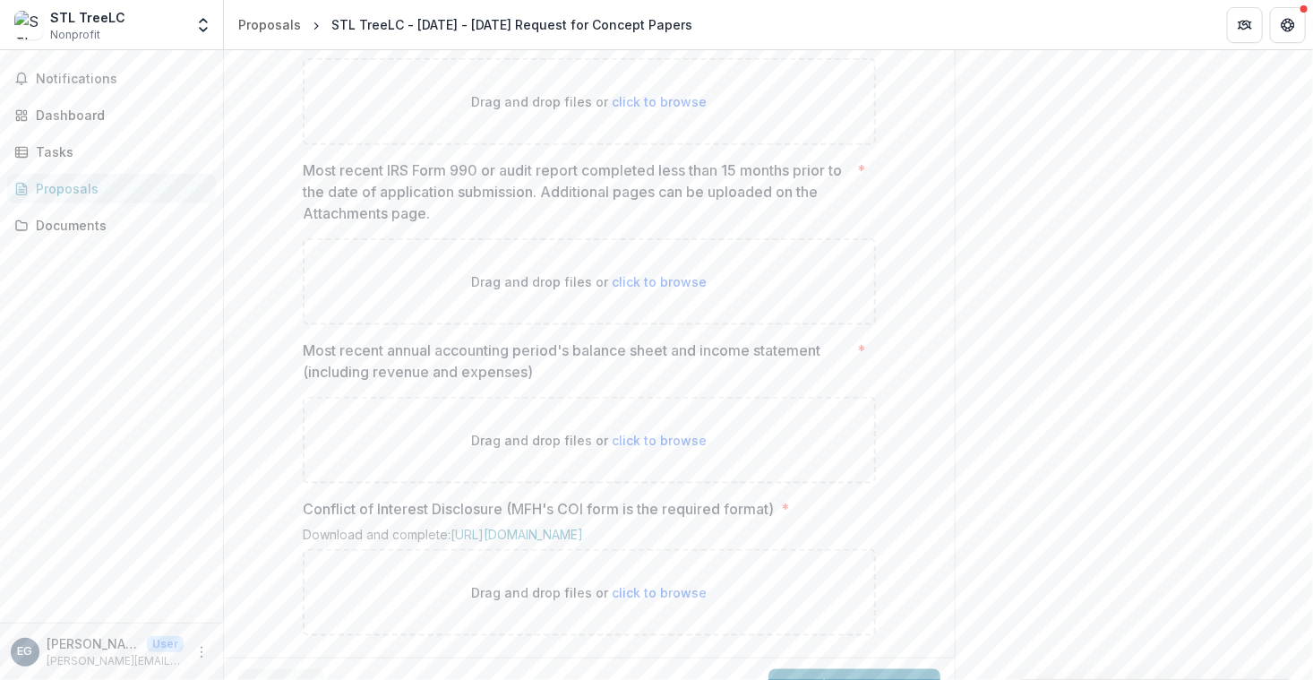
scroll to position [1152, 0]
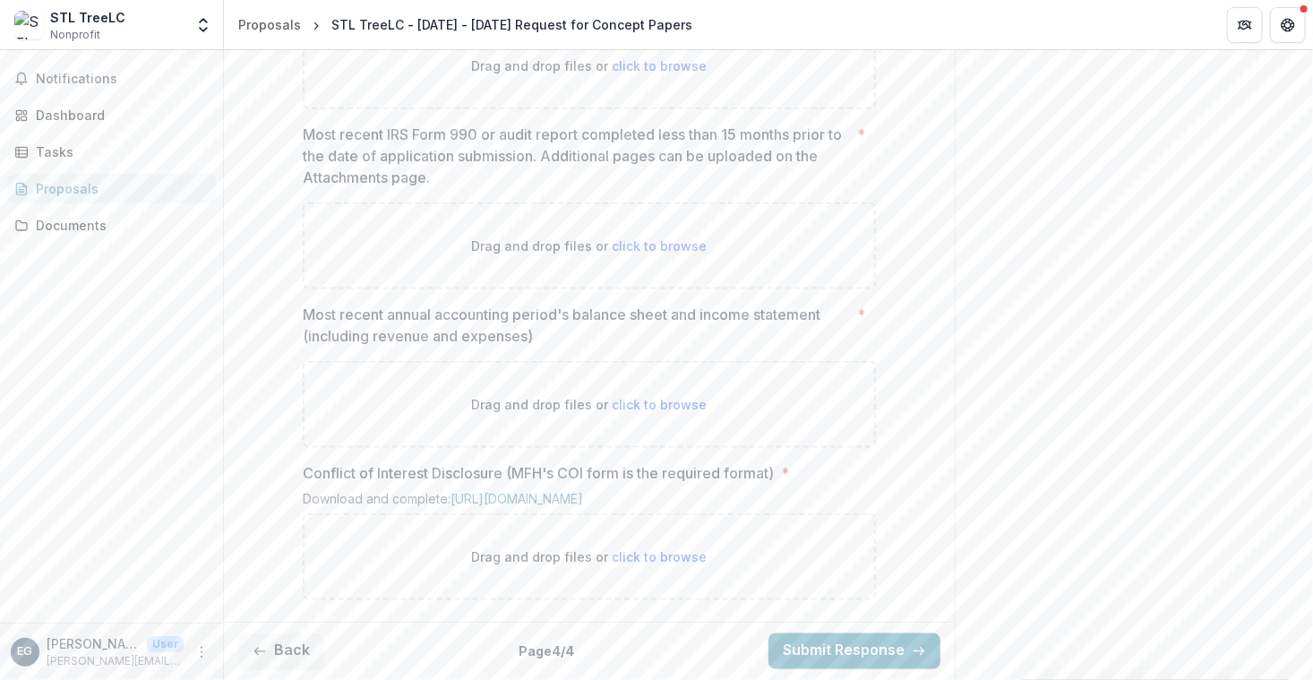
click at [450, 501] on link "[URL][DOMAIN_NAME]" at bounding box center [516, 498] width 133 height 15
click at [637, 558] on span "click to browse" at bounding box center [659, 556] width 95 height 15
type input "**********"
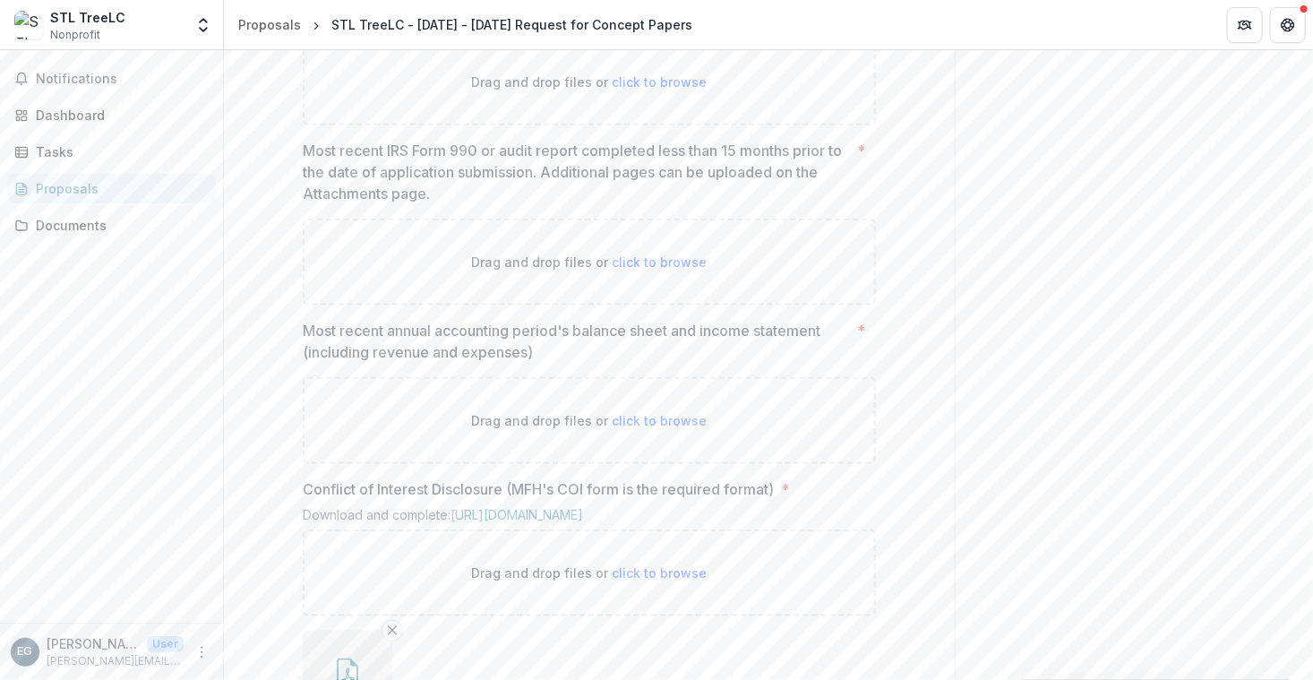
scroll to position [980, 0]
click at [674, 270] on span "click to browse" at bounding box center [659, 262] width 95 height 15
type input "**********"
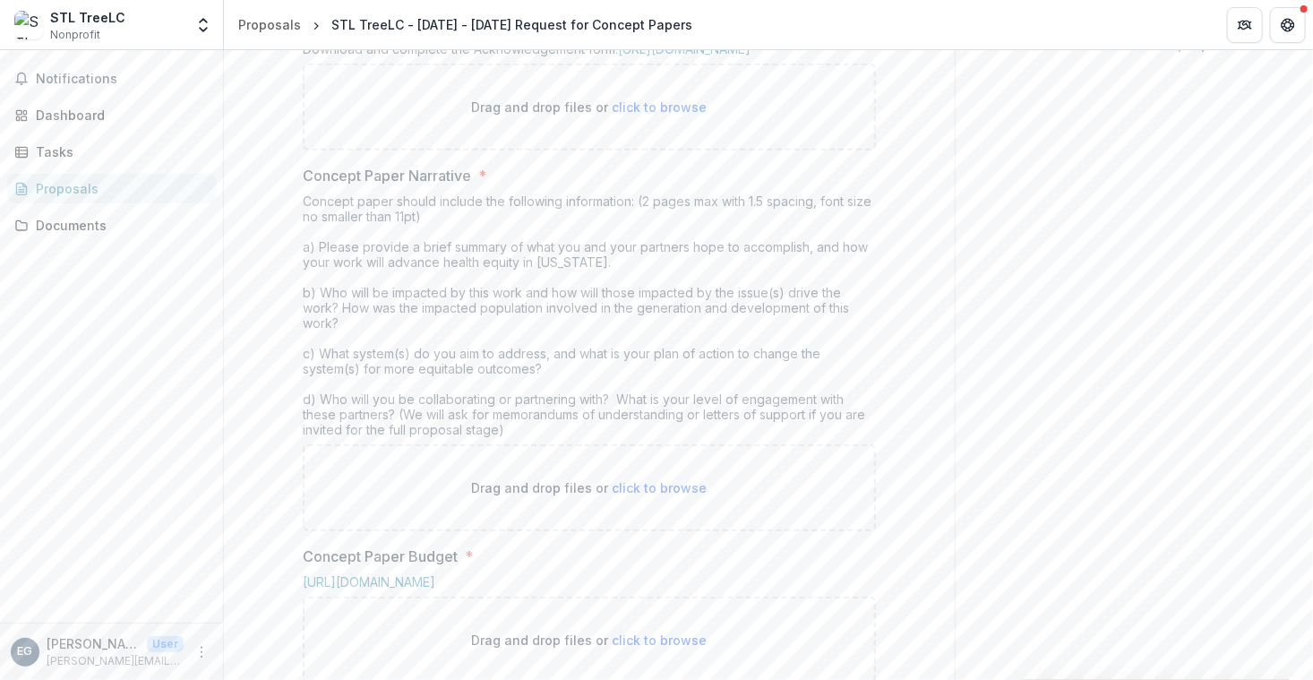
scroll to position [418, 0]
click at [708, 62] on link "[URL][DOMAIN_NAME]" at bounding box center [684, 54] width 133 height 15
click at [618, 62] on link "[URL][DOMAIN_NAME]" at bounding box center [684, 54] width 133 height 15
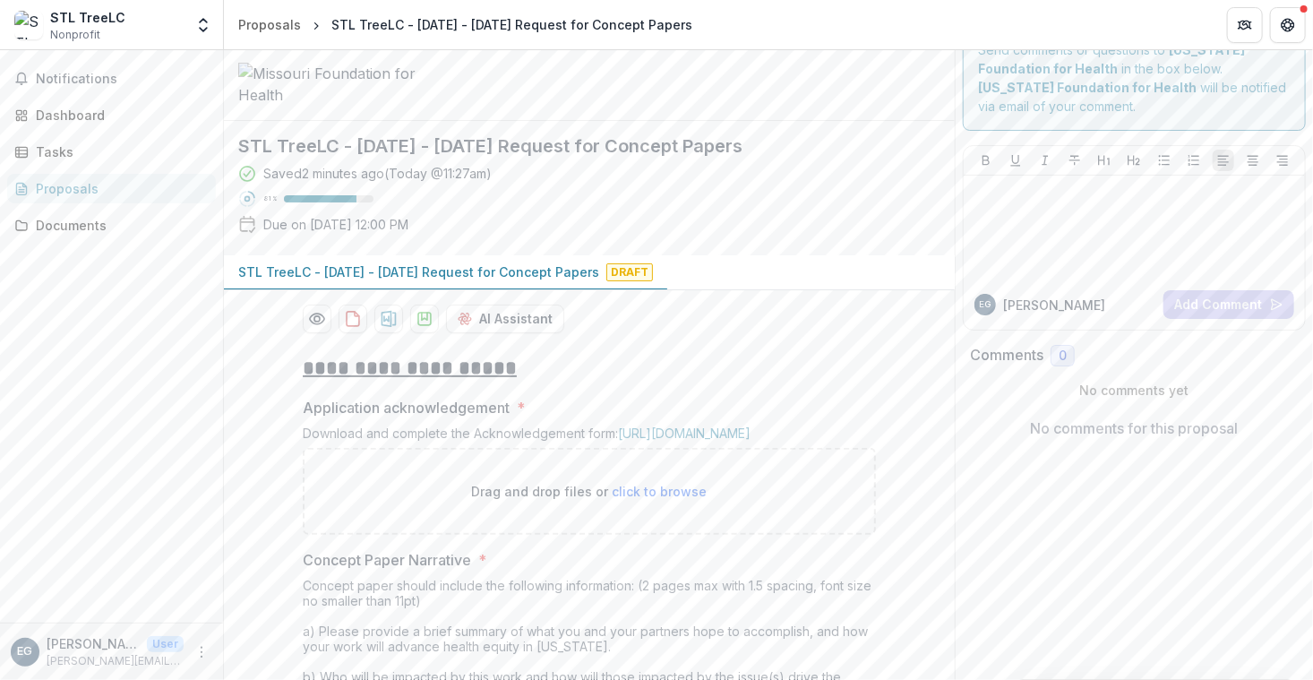
scroll to position [0, 0]
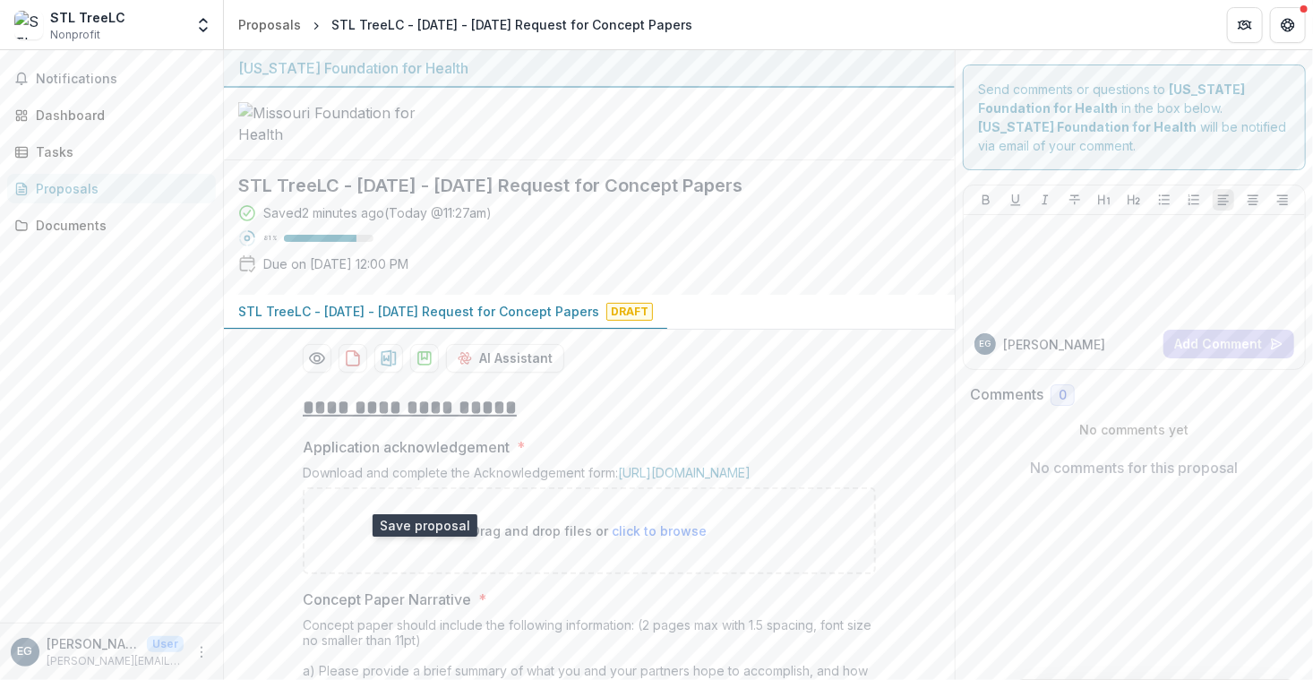
click at [422, 367] on icon "download-proposal" at bounding box center [424, 358] width 18 height 18
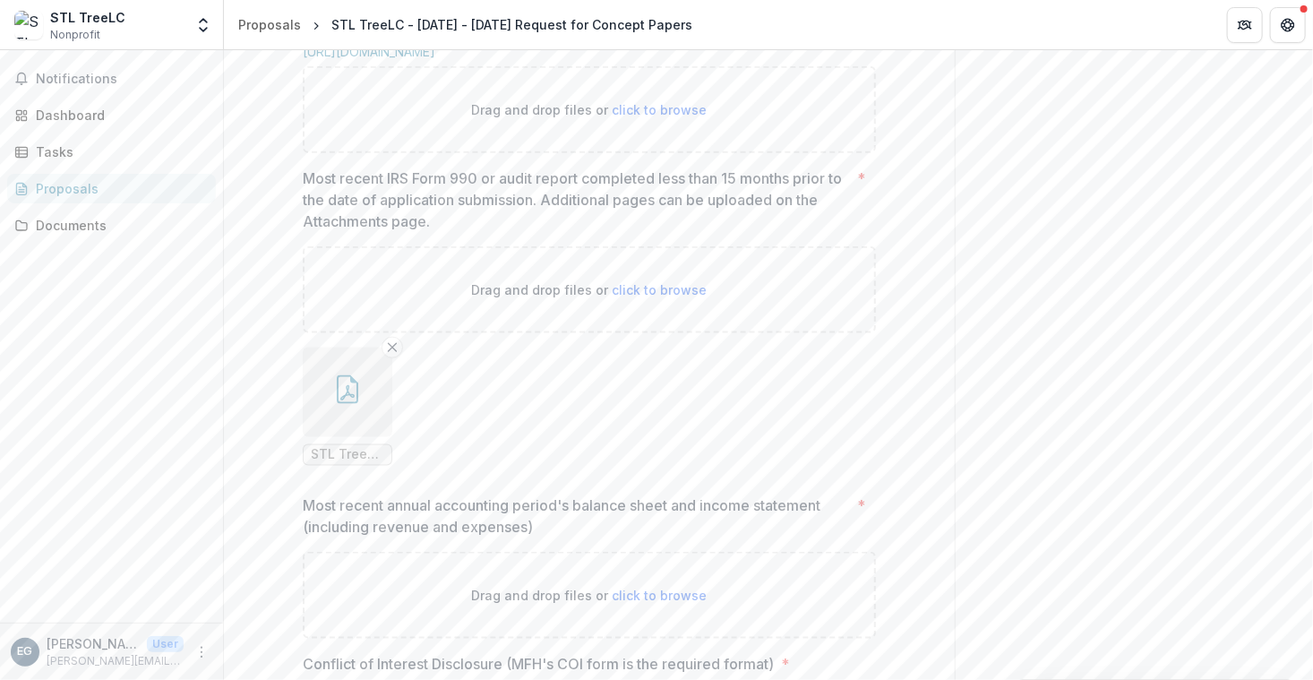
scroll to position [1445, 0]
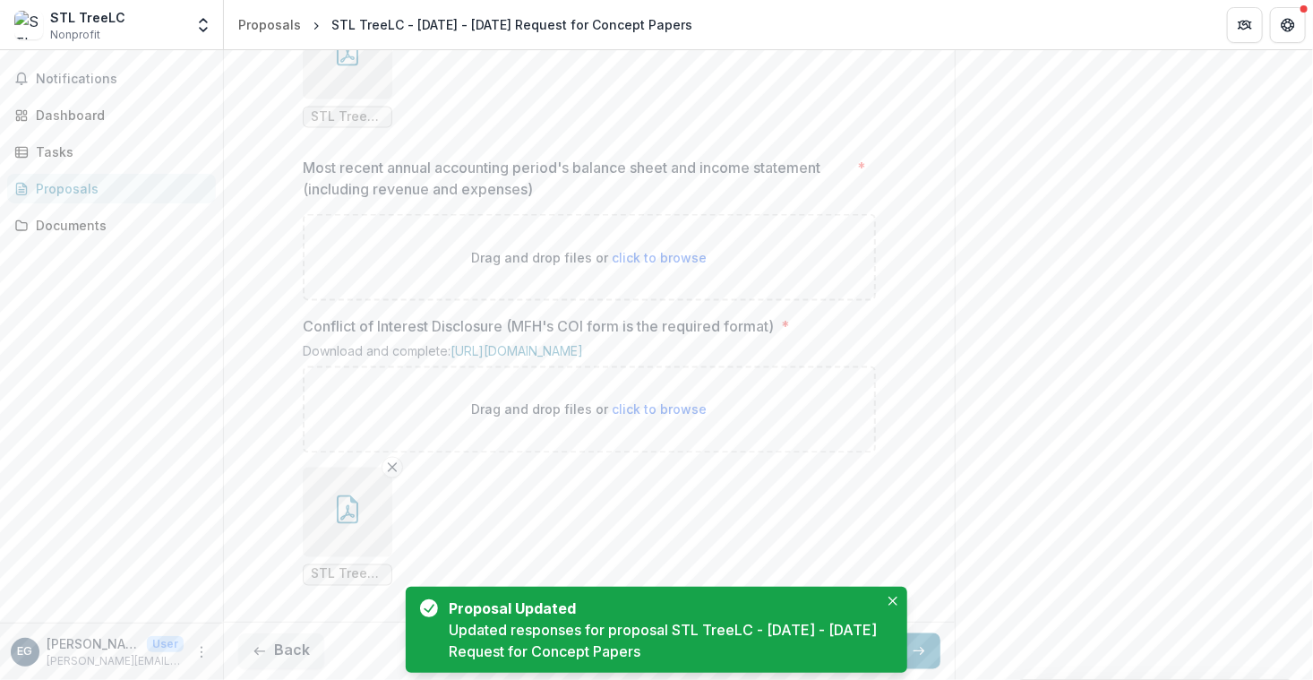
click at [277, 646] on button "Back" at bounding box center [281, 651] width 86 height 36
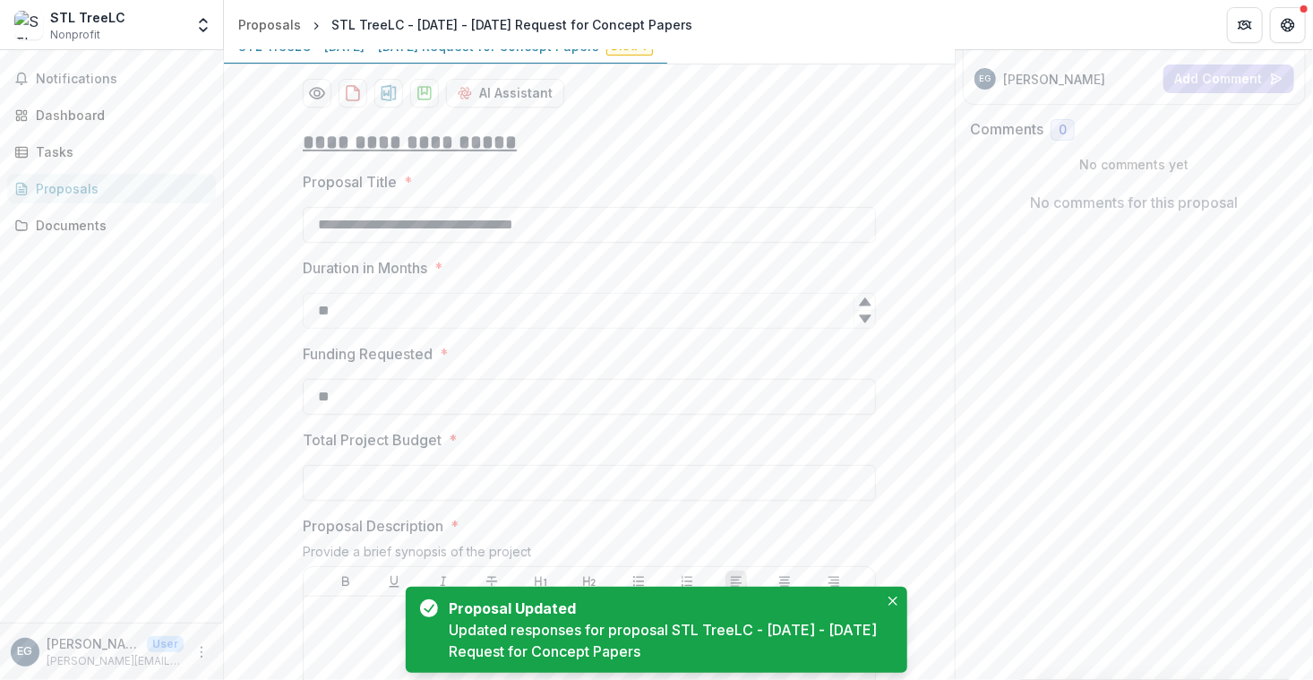
scroll to position [266, 0]
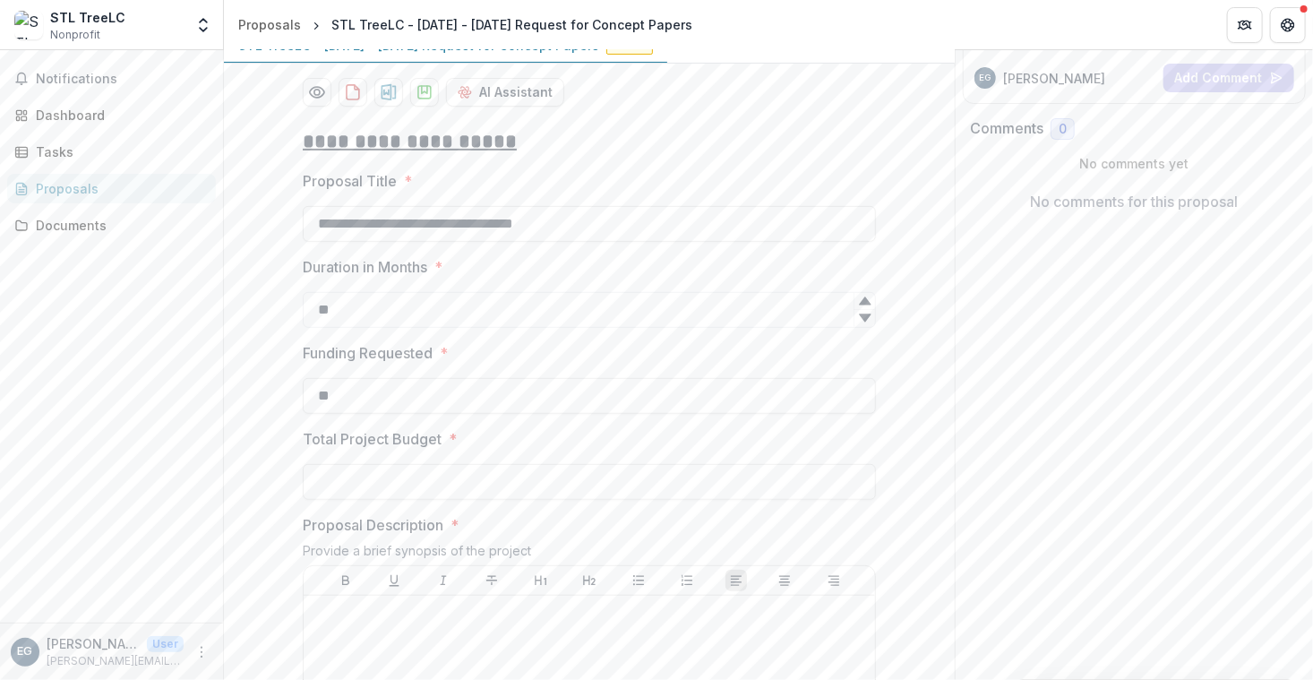
drag, startPoint x: 312, startPoint y: 356, endPoint x: 600, endPoint y: 351, distance: 287.5
click at [600, 242] on input "**********" at bounding box center [589, 224] width 573 height 36
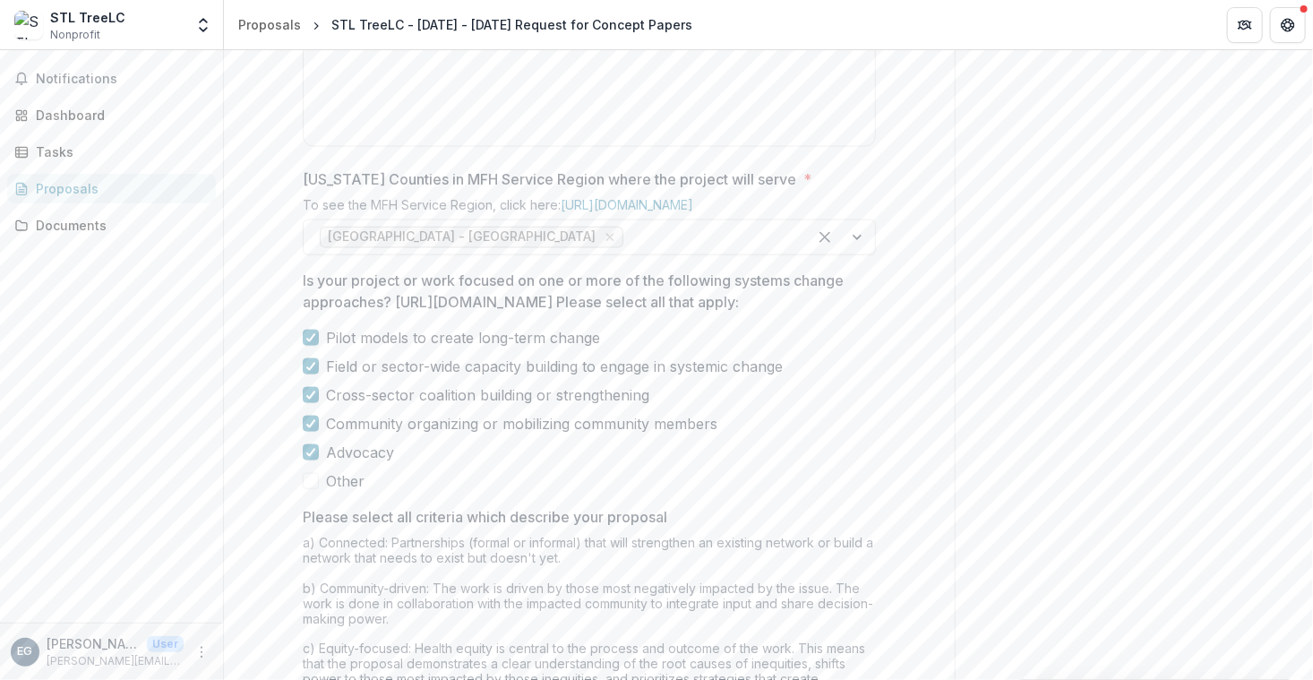
scroll to position [1515, 0]
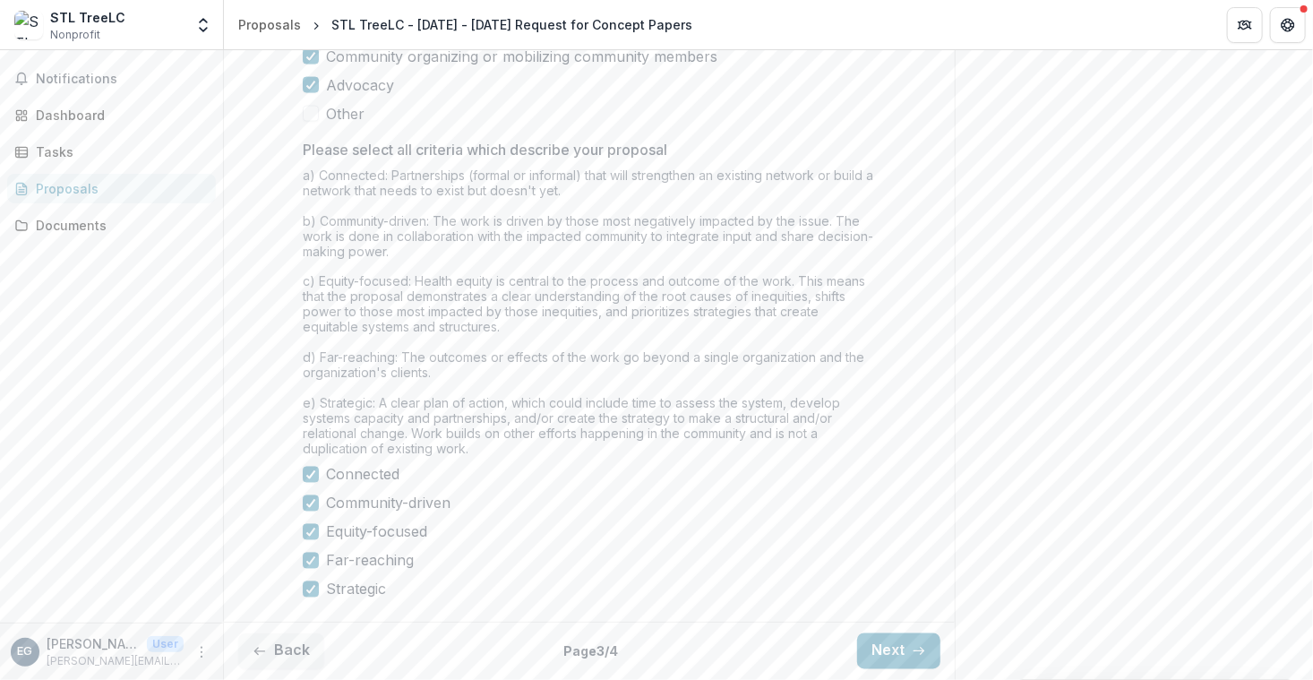
click at [874, 655] on button "Next" at bounding box center [898, 651] width 83 height 36
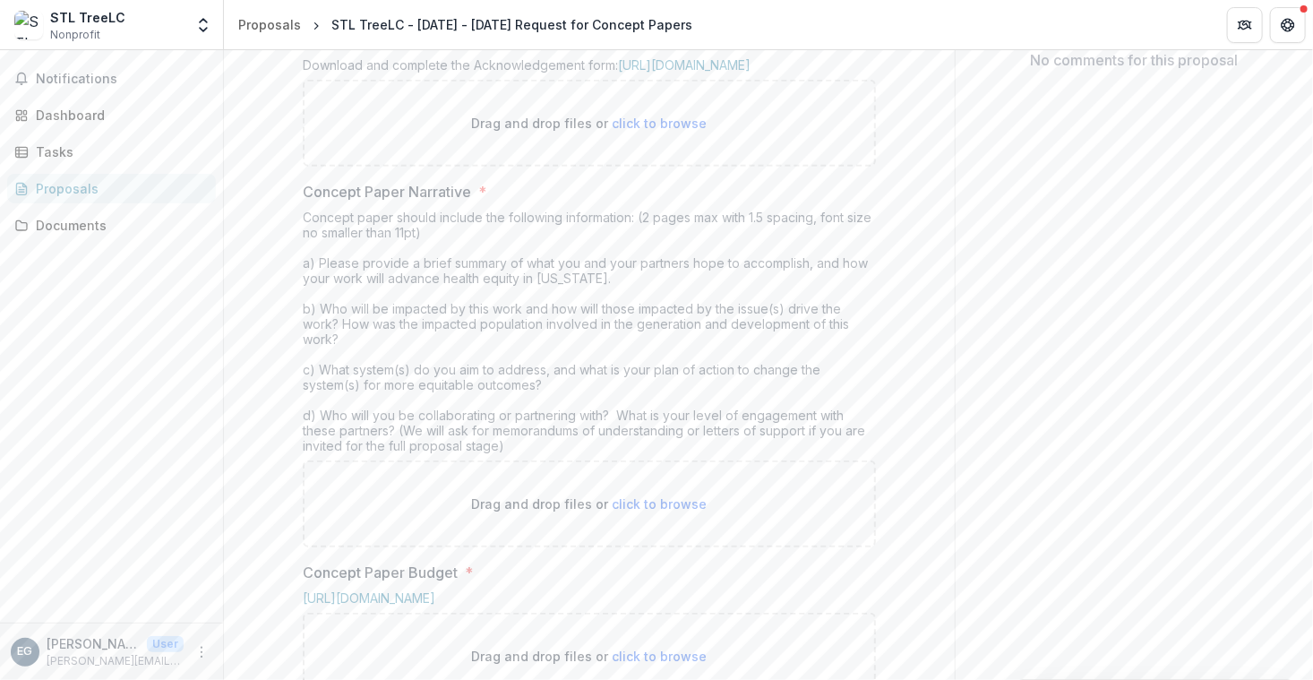
scroll to position [355, 0]
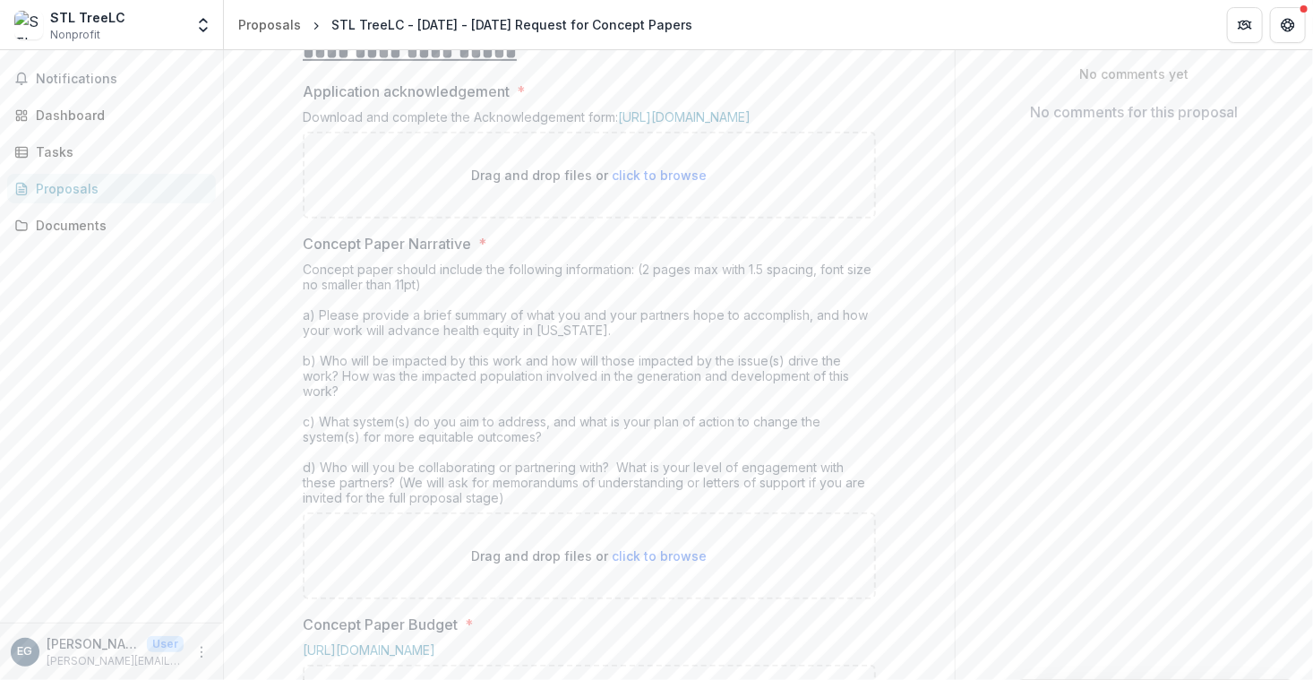
click at [656, 183] on span "click to browse" at bounding box center [659, 174] width 95 height 15
type input "**********"
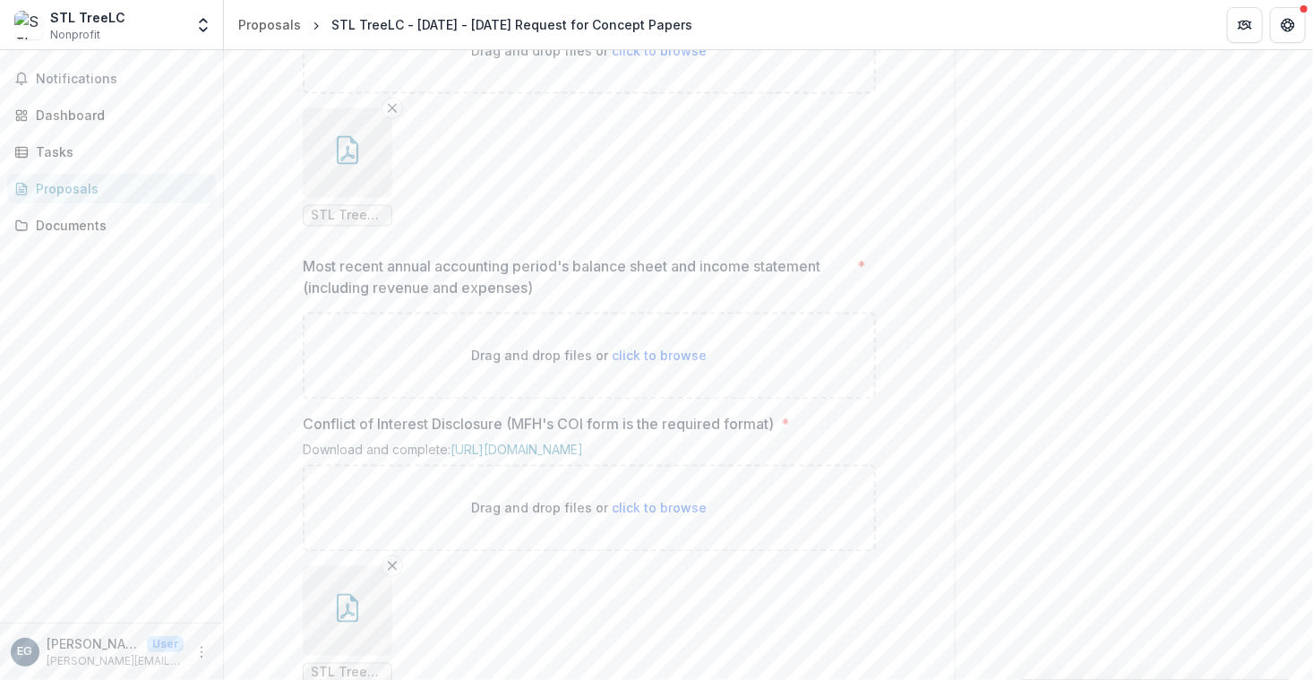
scroll to position [1345, 0]
click at [630, 358] on span "click to browse" at bounding box center [659, 350] width 95 height 15
type input "**********"
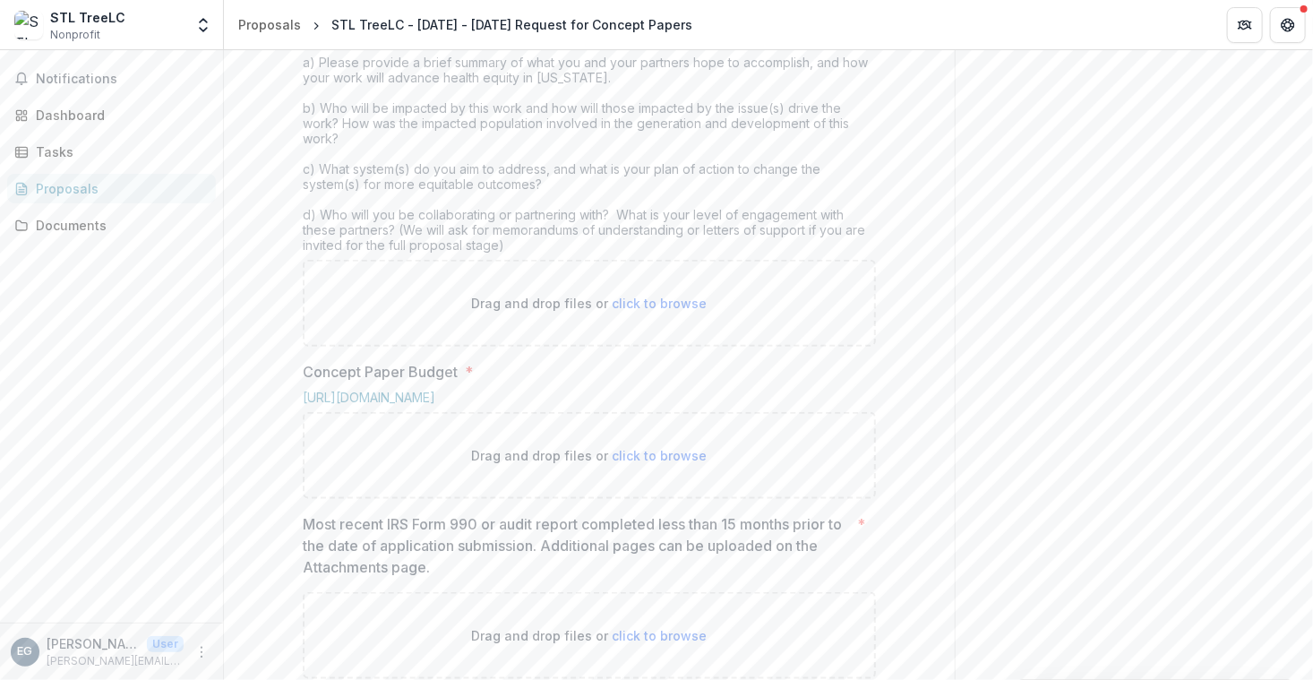
scroll to position [713, 0]
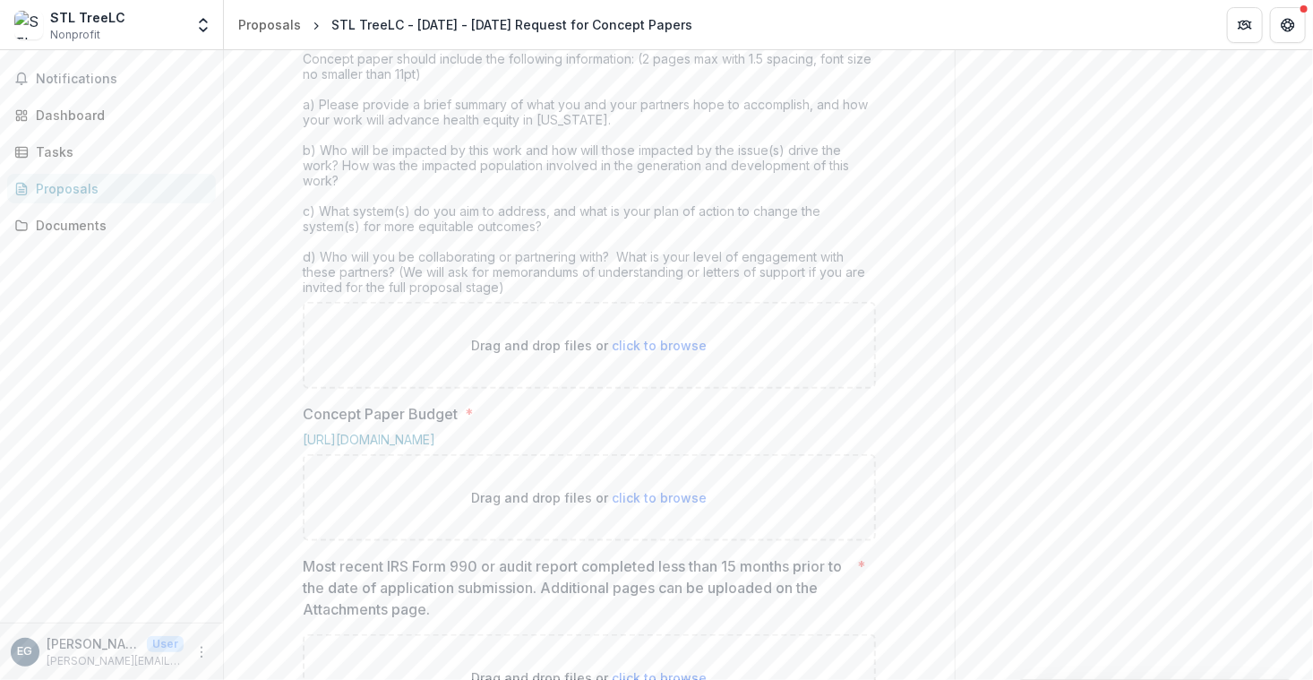
click at [649, 353] on span "click to browse" at bounding box center [659, 345] width 95 height 15
type input "**********"
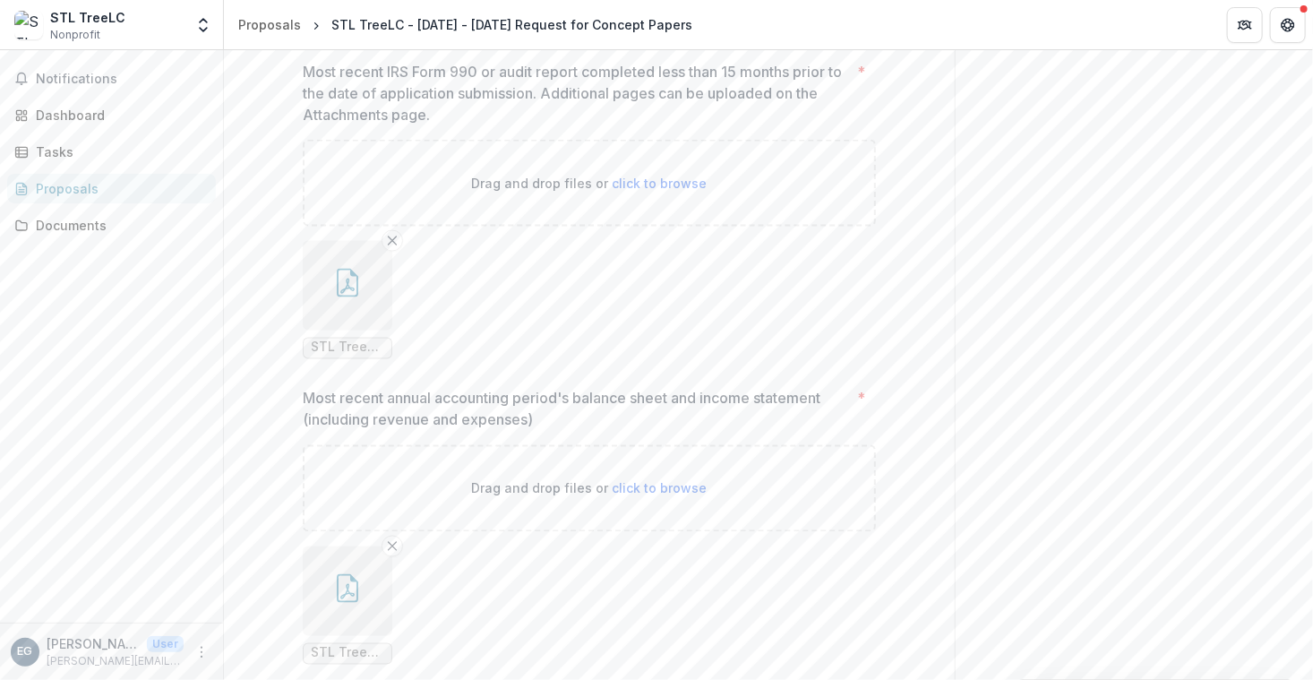
scroll to position [1221, 0]
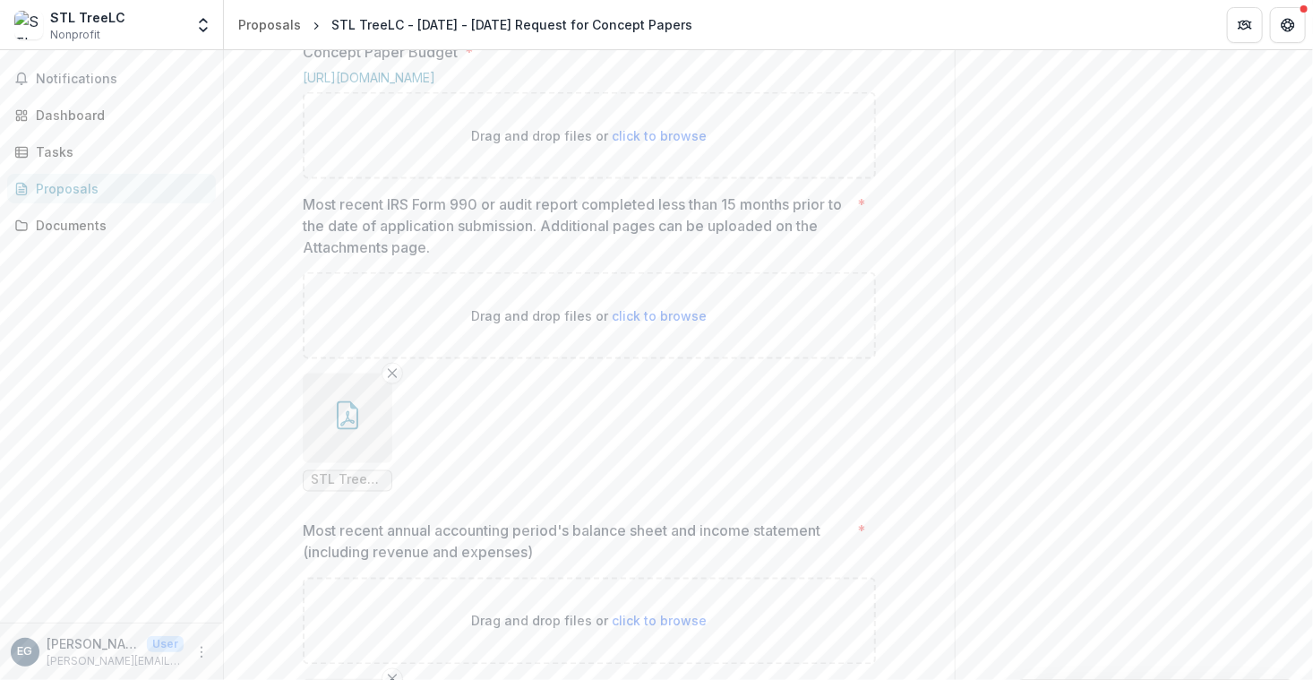
click at [632, 143] on span "click to browse" at bounding box center [659, 135] width 95 height 15
type input "**********"
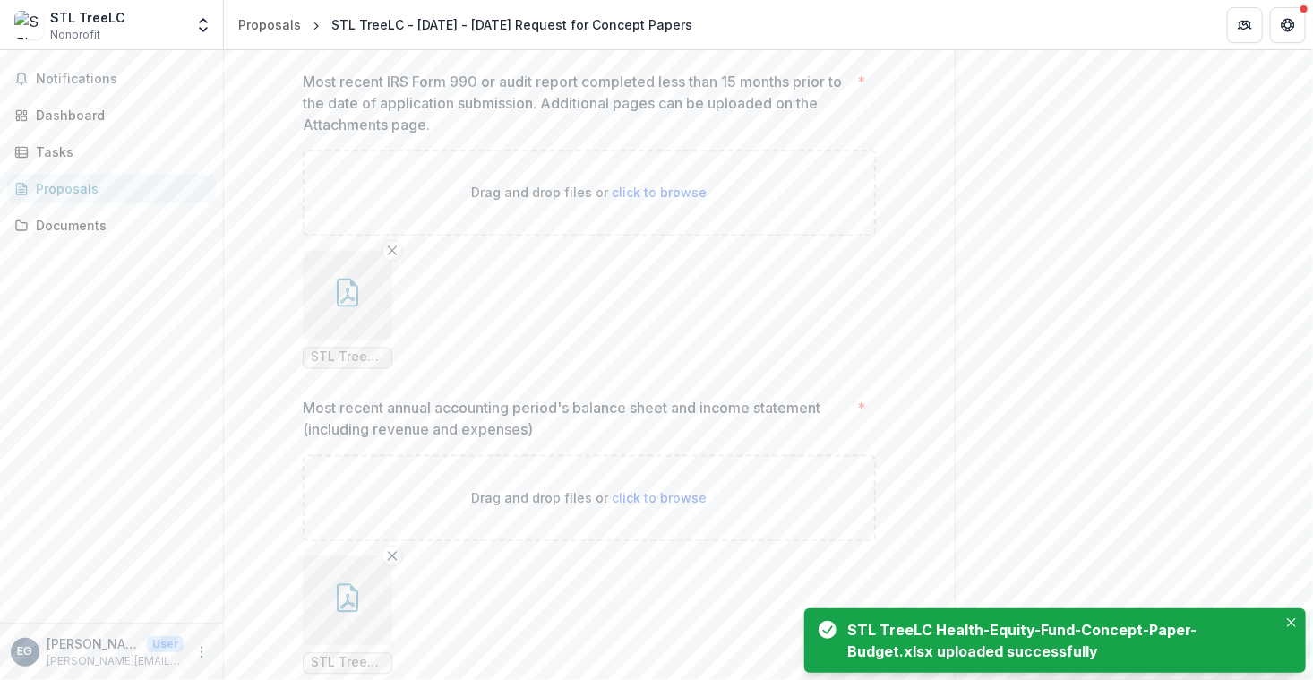
scroll to position [2032, 0]
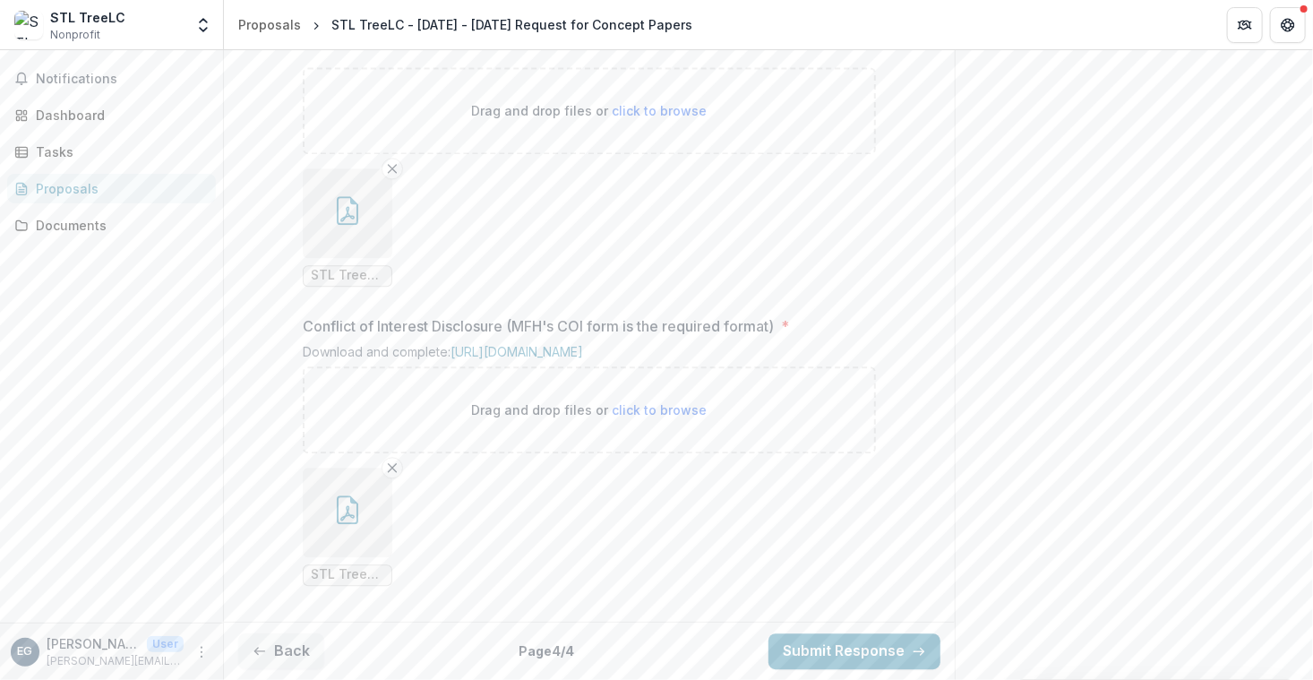
click at [277, 648] on button "Back" at bounding box center [281, 651] width 86 height 36
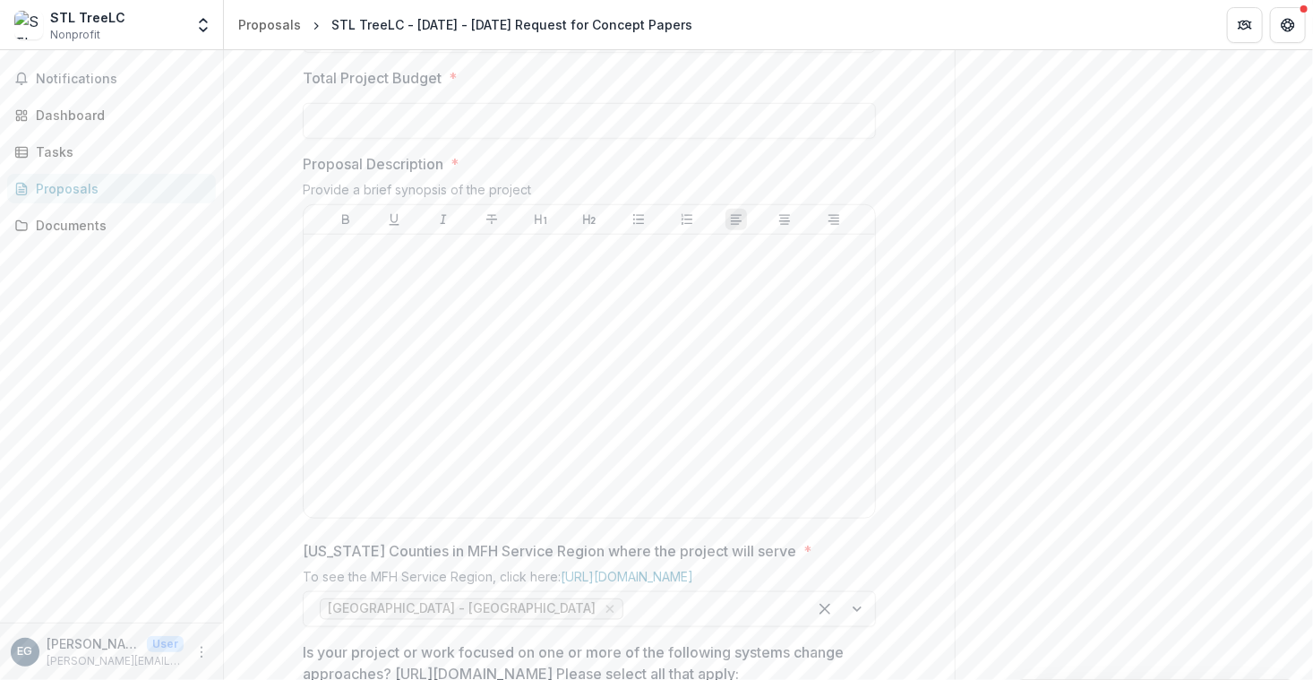
scroll to position [625, 0]
click at [391, 405] on div at bounding box center [589, 378] width 557 height 269
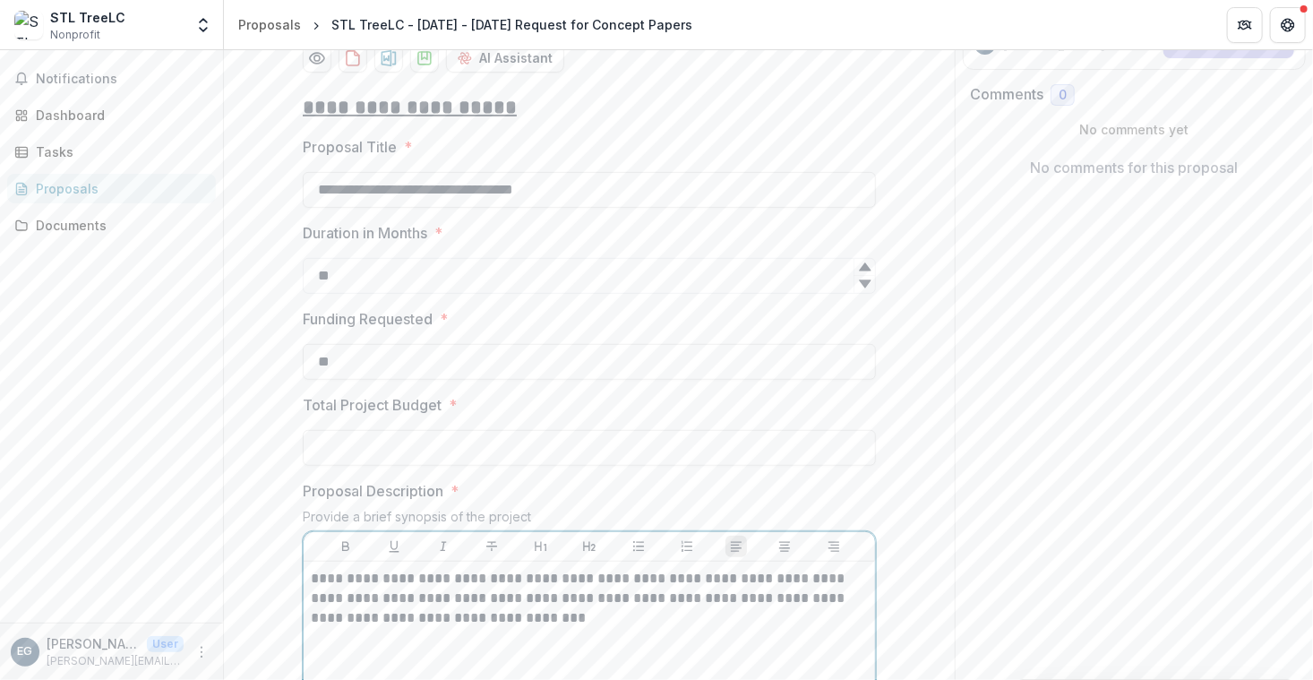
scroll to position [351, 0]
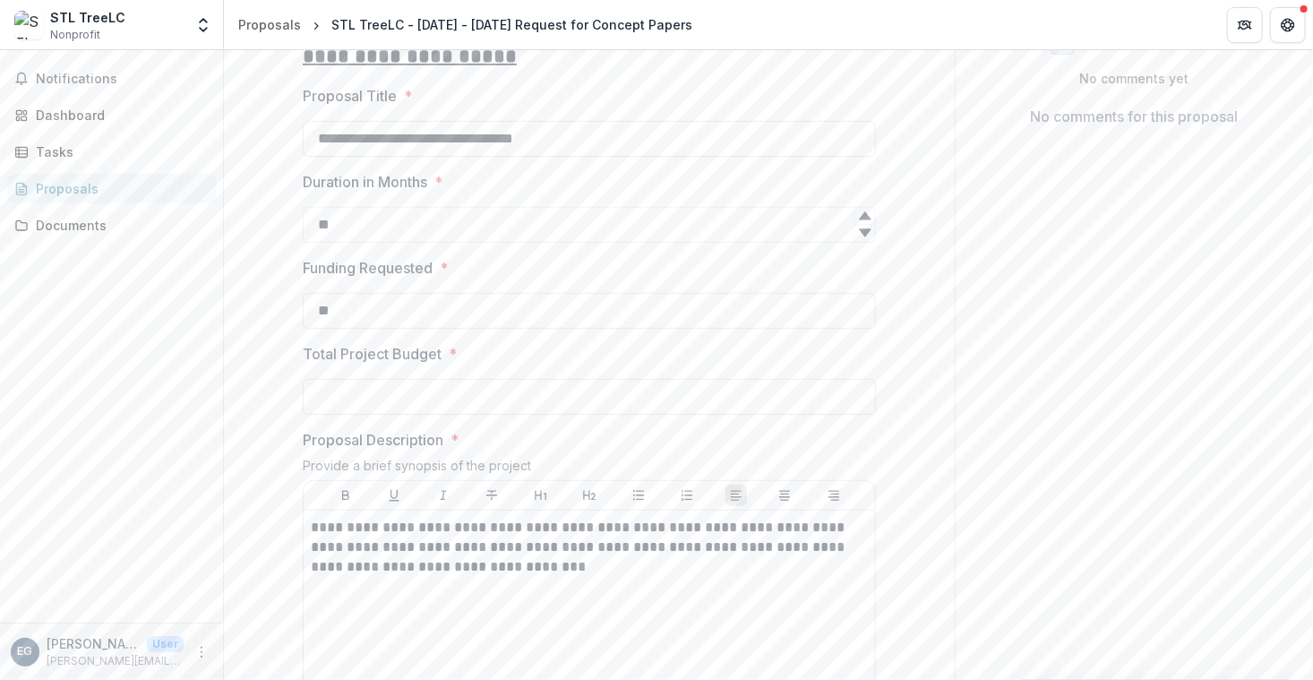
click at [347, 329] on input "**" at bounding box center [589, 311] width 573 height 36
type input "*******"
click at [364, 415] on input "Total Project Budget *" at bounding box center [589, 397] width 573 height 36
type input "********"
click at [776, 329] on input "*******" at bounding box center [589, 311] width 573 height 36
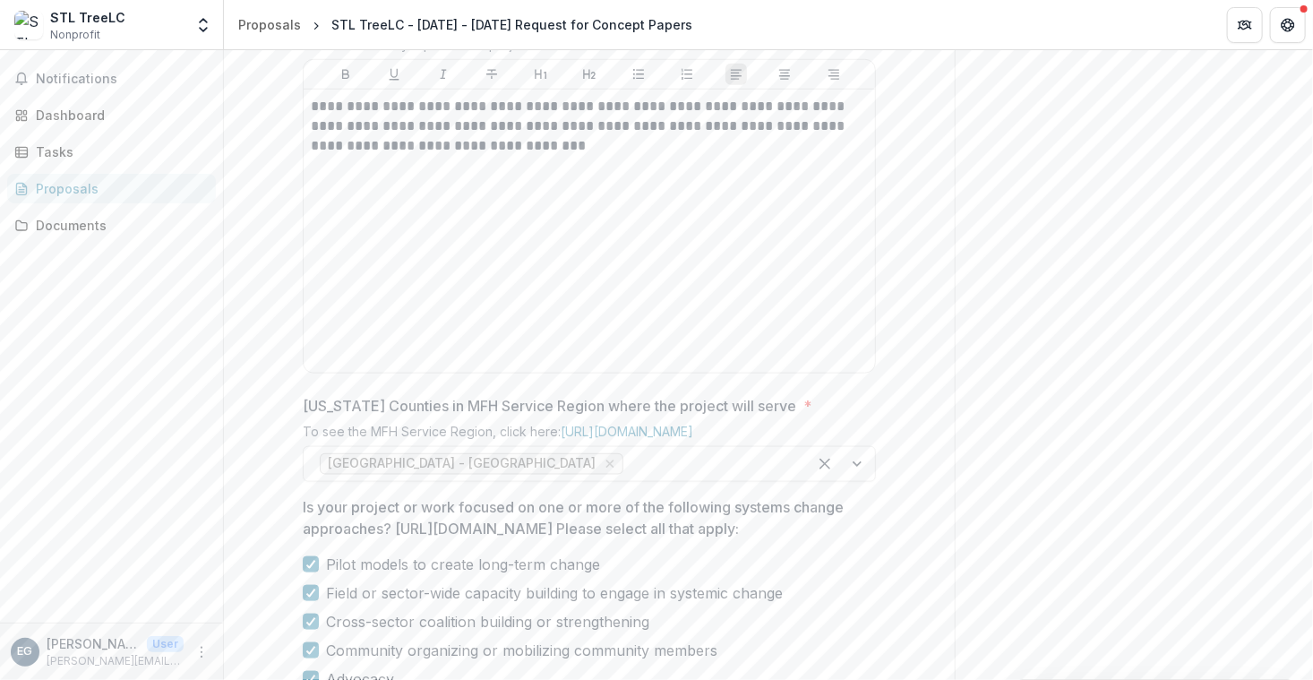
scroll to position [733, 0]
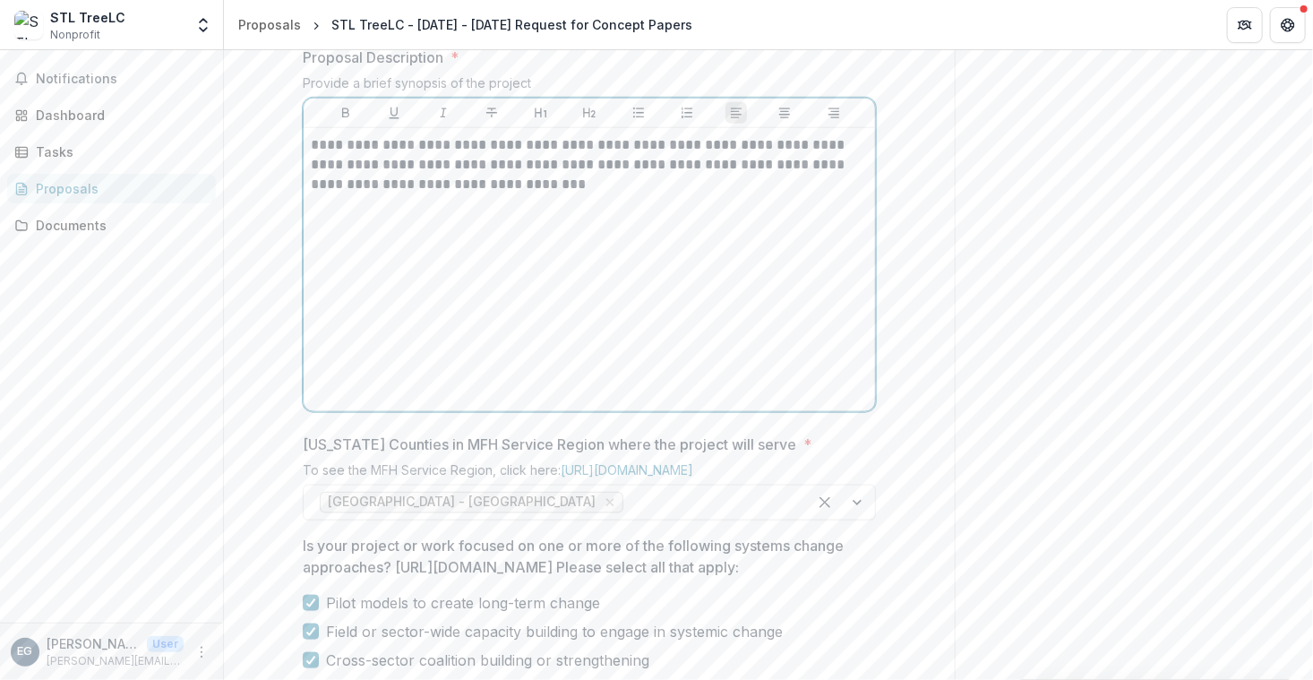
click at [605, 329] on div "**********" at bounding box center [589, 269] width 557 height 269
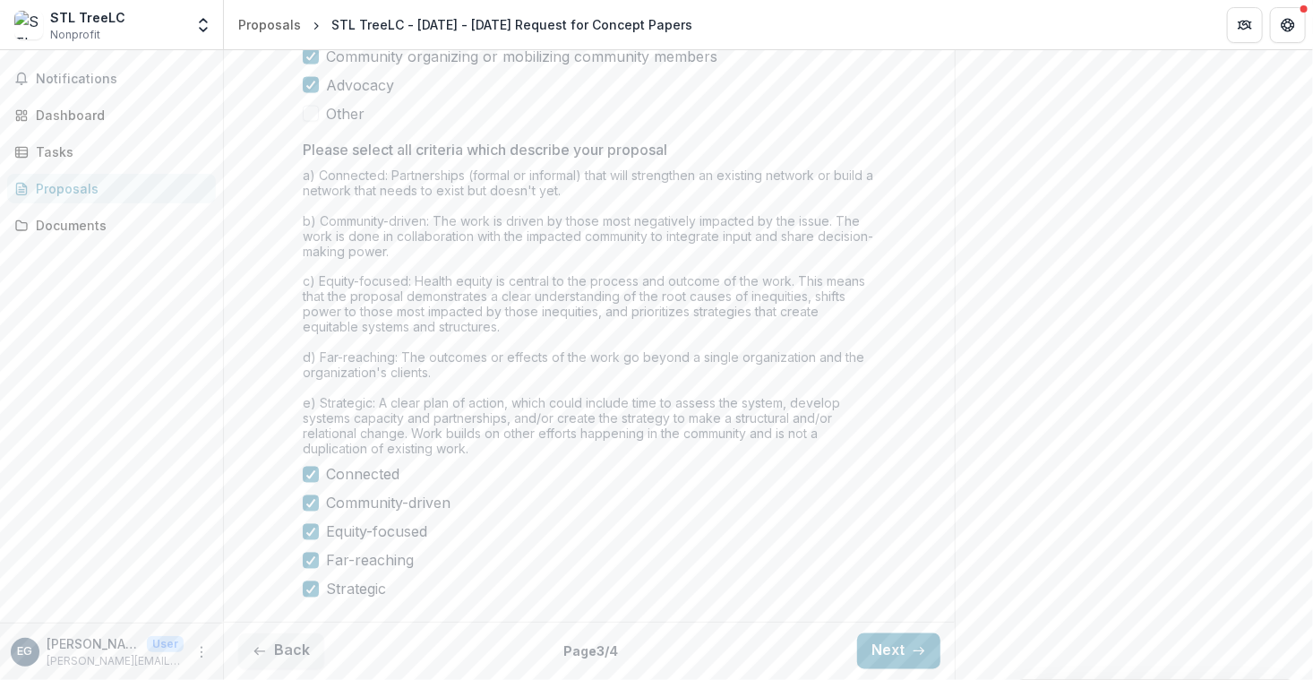
scroll to position [1515, 0]
click at [265, 646] on icon "button" at bounding box center [259, 651] width 14 height 14
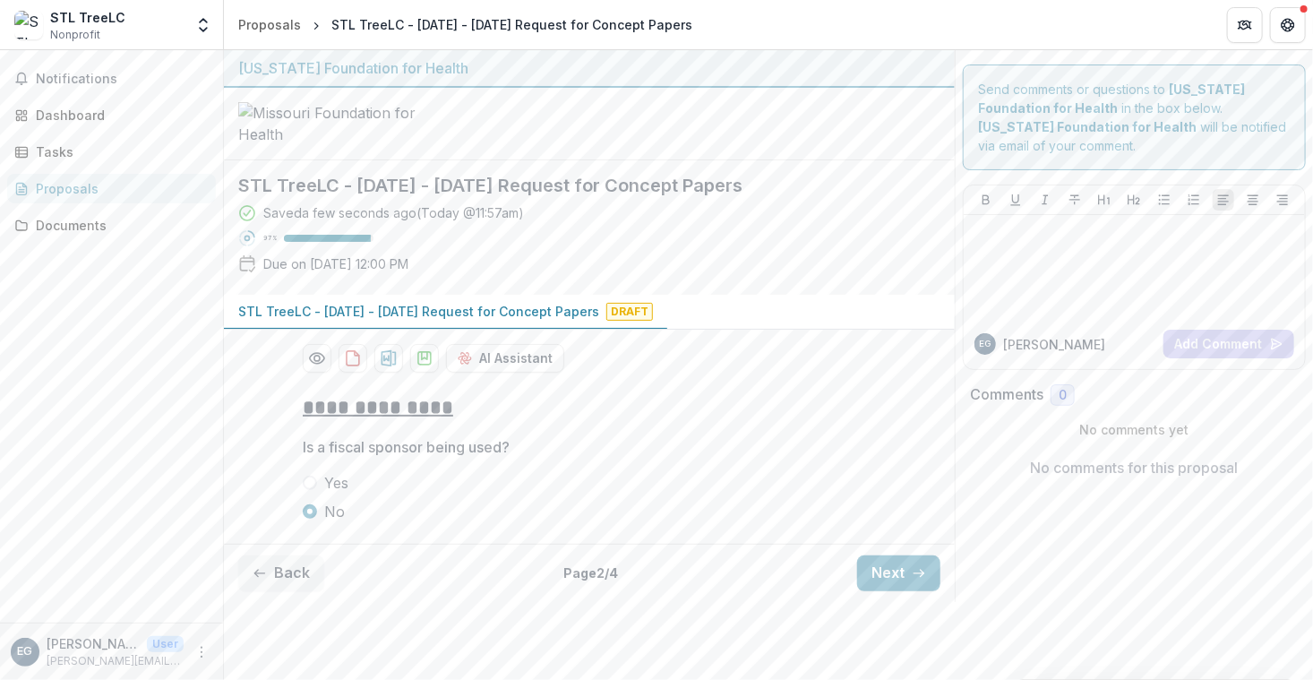
scroll to position [55, 0]
click at [893, 591] on button "Next" at bounding box center [898, 573] width 83 height 36
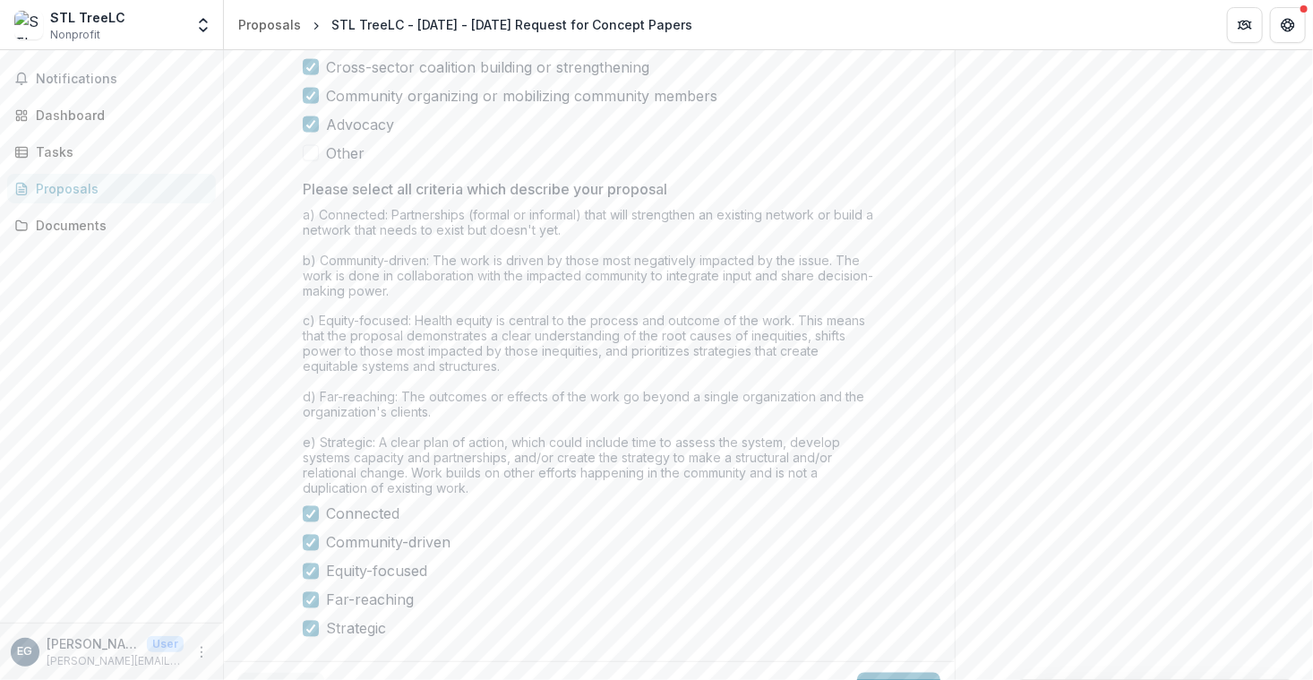
scroll to position [1515, 0]
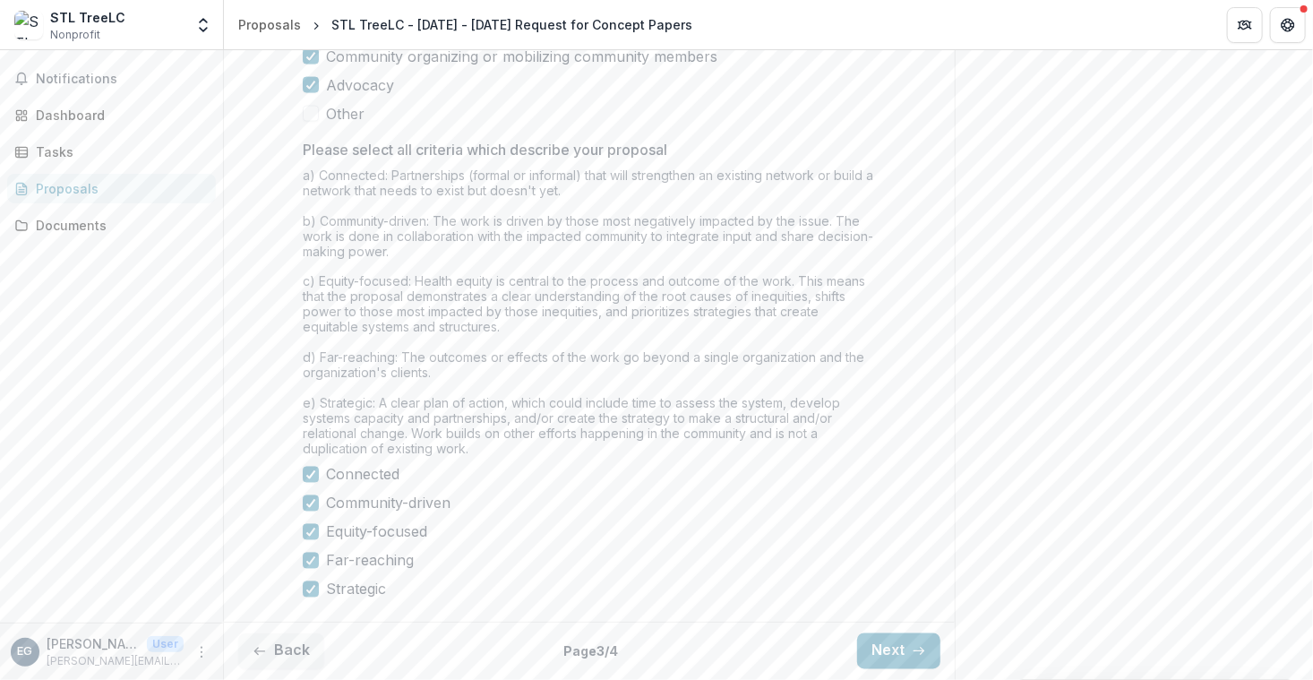
click at [871, 663] on button "Next" at bounding box center [898, 651] width 83 height 36
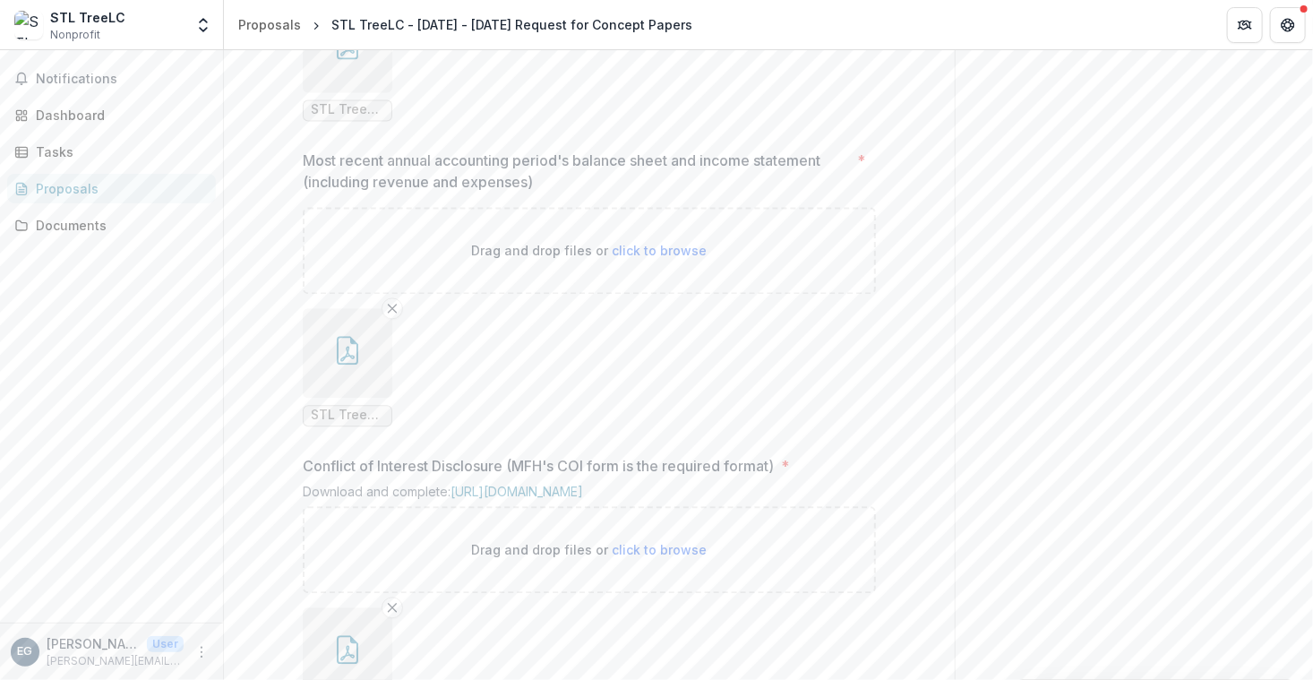
scroll to position [2032, 0]
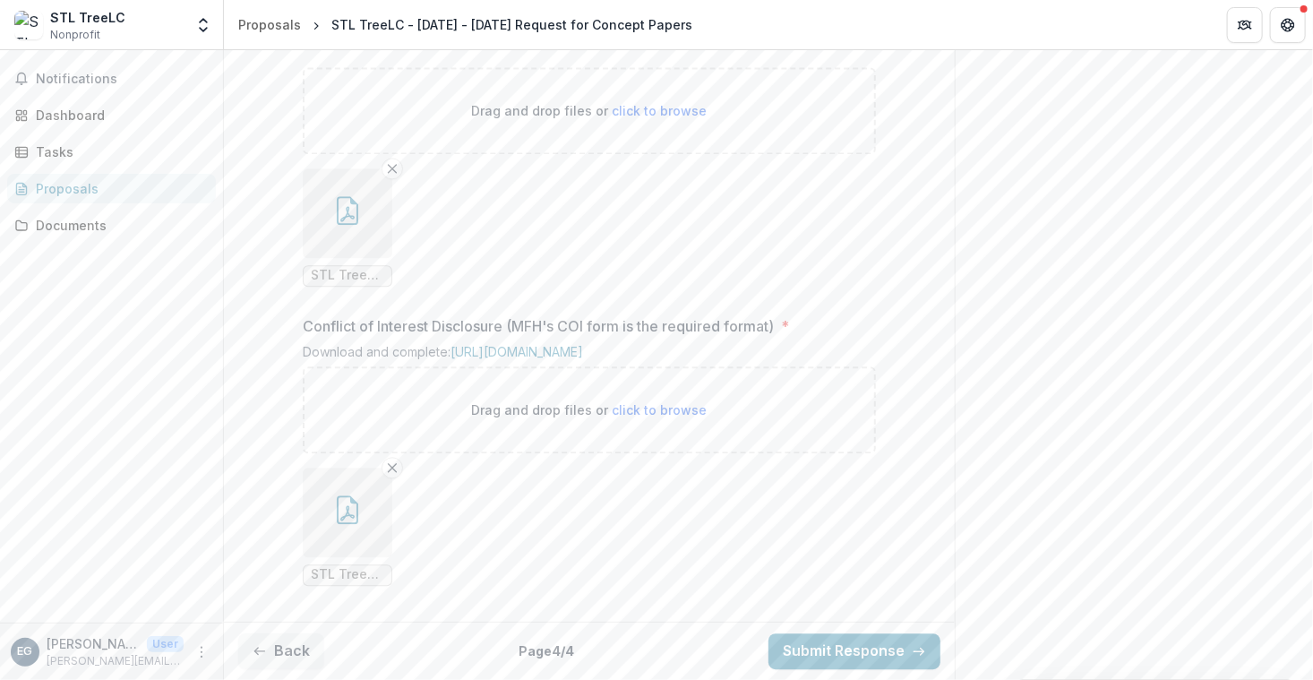
click at [860, 651] on button "Submit Response" at bounding box center [854, 651] width 172 height 36
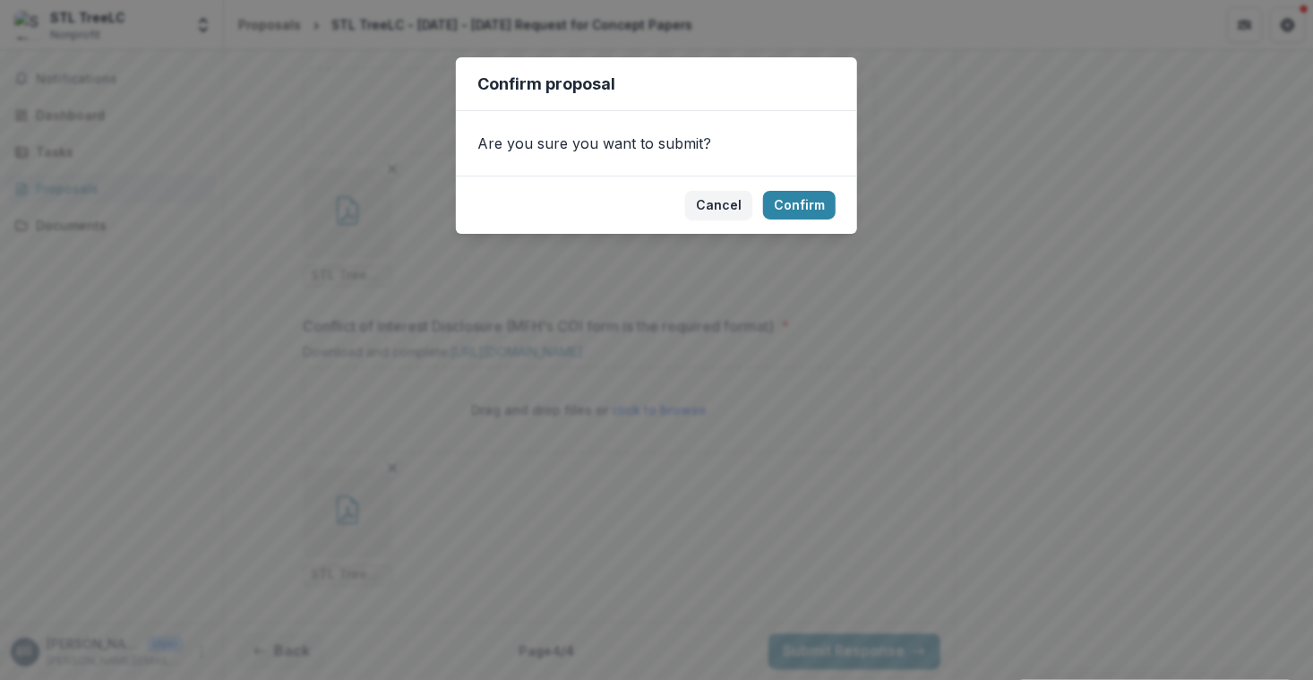
click at [710, 203] on button "Cancel" at bounding box center [718, 205] width 67 height 29
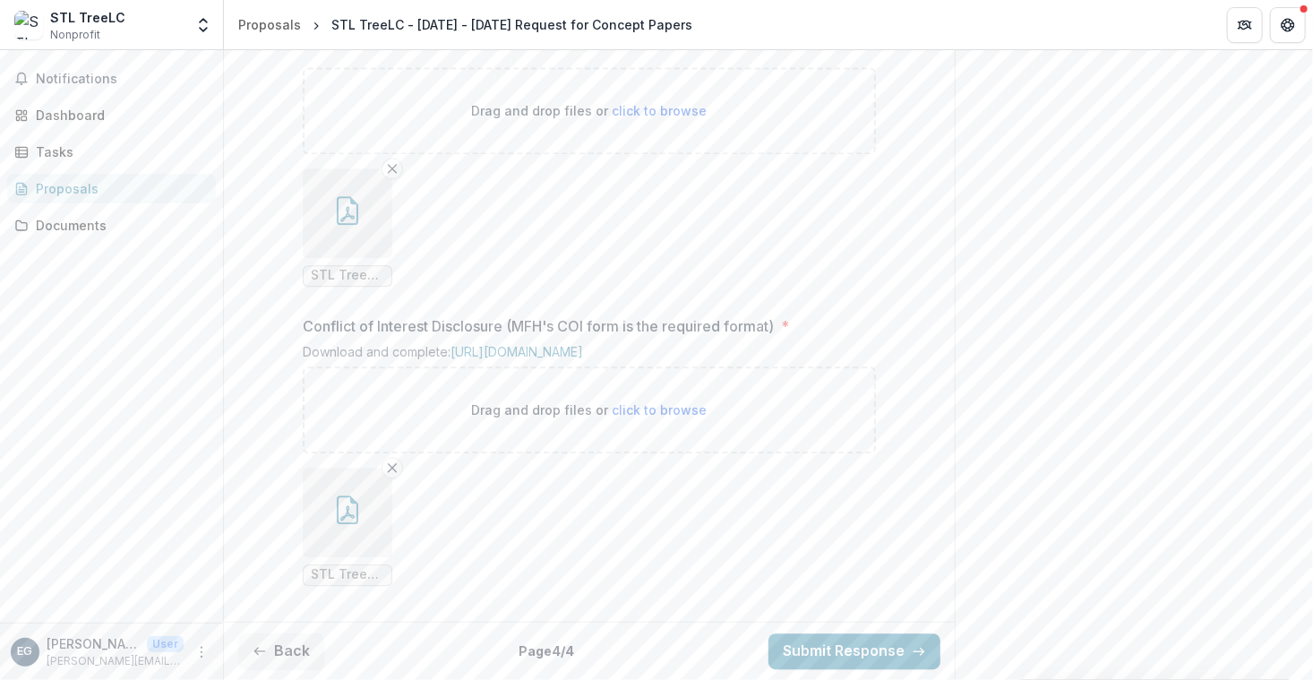
click at [853, 651] on button "Submit Response" at bounding box center [854, 651] width 172 height 36
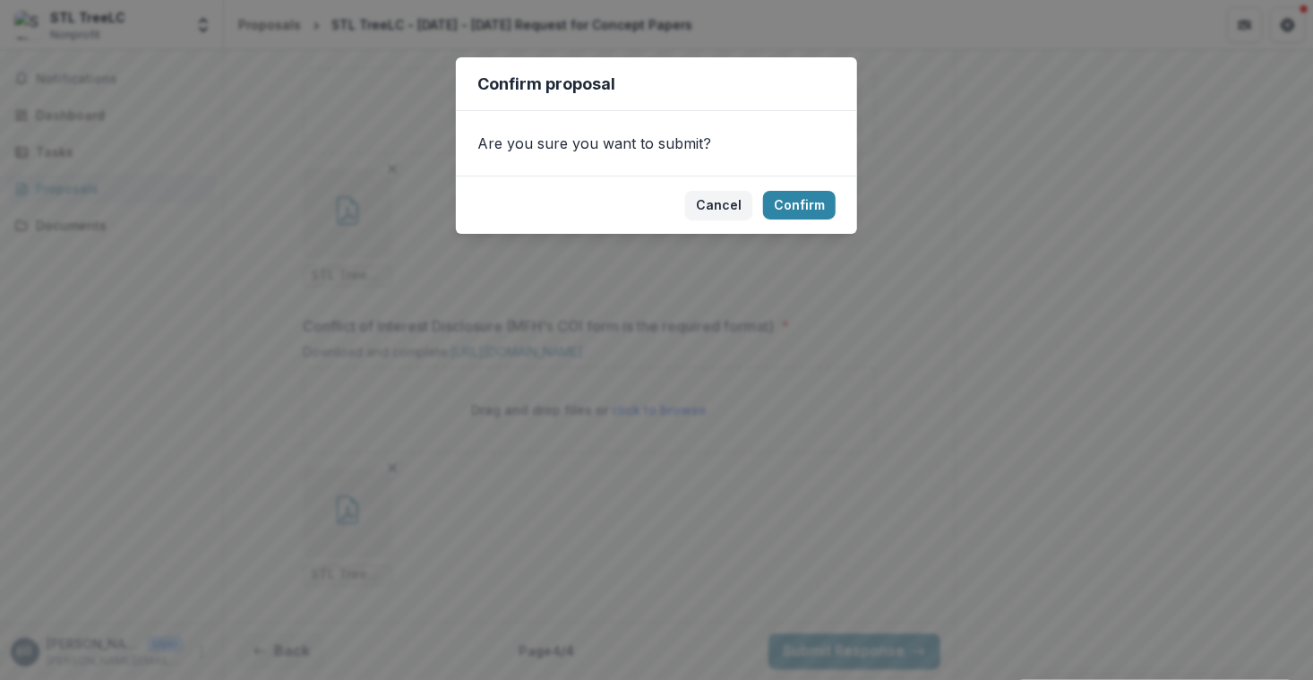
click at [789, 203] on button "Confirm" at bounding box center [799, 205] width 73 height 29
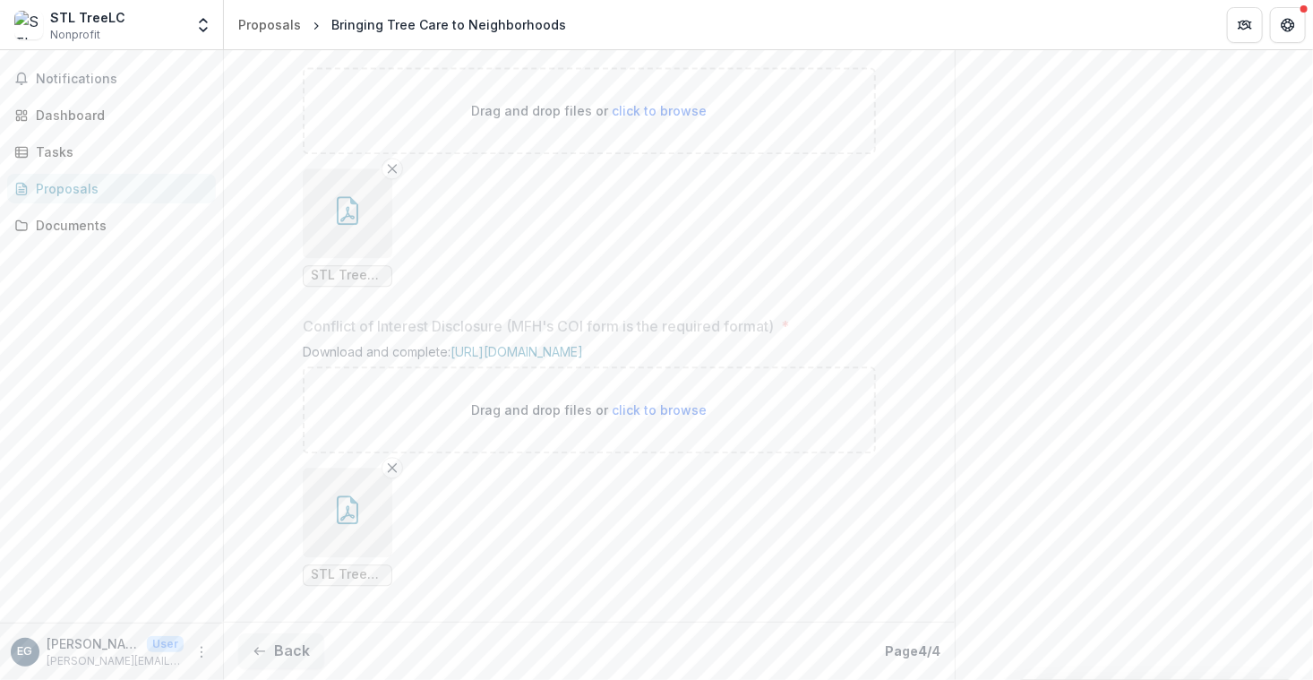
scroll to position [2091, 0]
